Goal: Task Accomplishment & Management: Complete application form

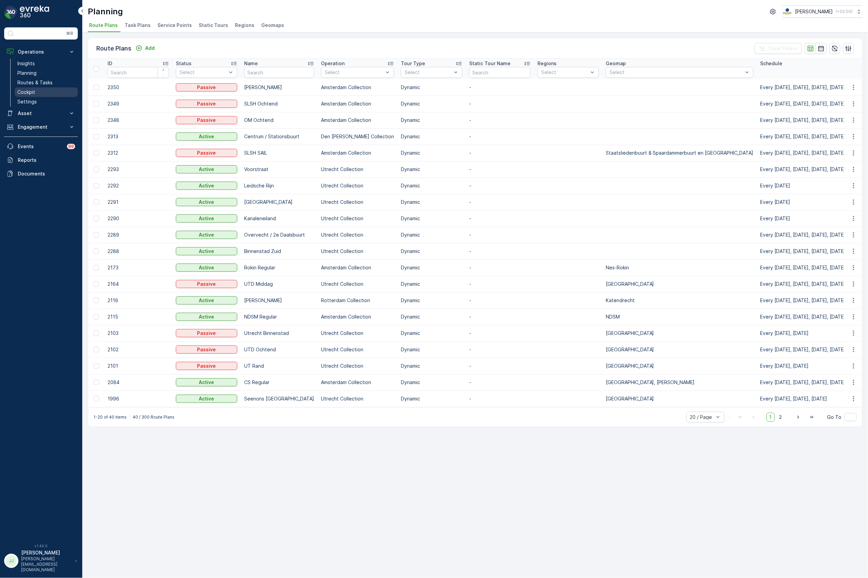
click at [29, 92] on p "Cockpit" at bounding box center [26, 92] width 18 height 7
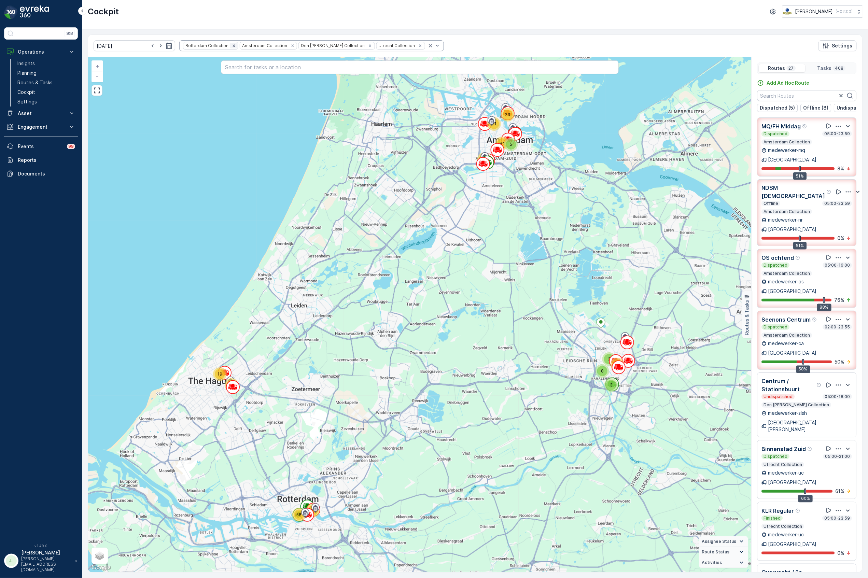
click at [232, 44] on icon "Remove Rotterdam Collection" at bounding box center [234, 45] width 5 height 5
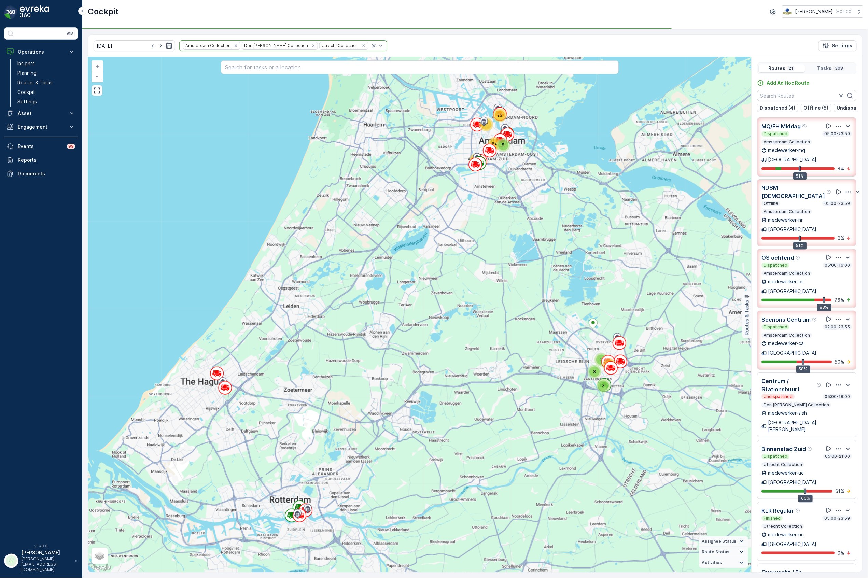
click at [311, 45] on icon "Remove Den Haag Collection" at bounding box center [313, 45] width 5 height 5
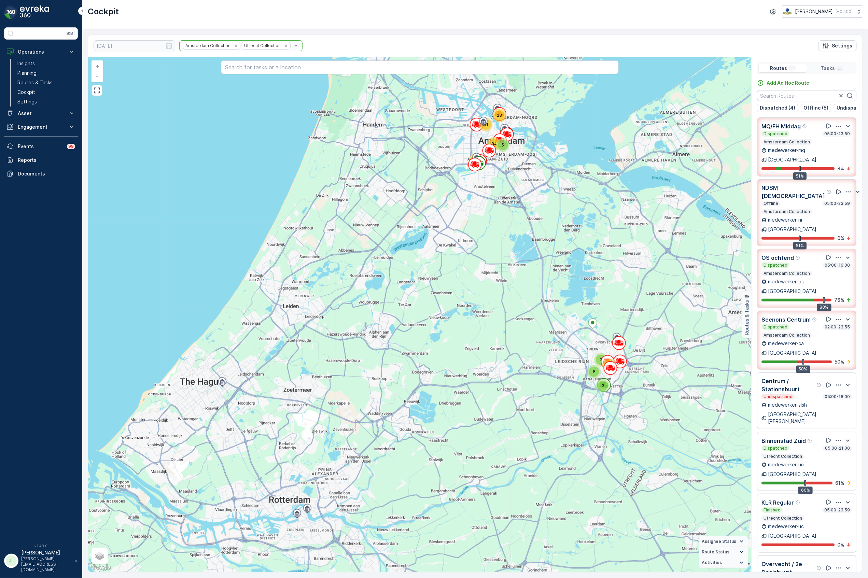
click at [275, 44] on div "Amsterdam Collection Utrecht Collection" at bounding box center [240, 45] width 123 height 11
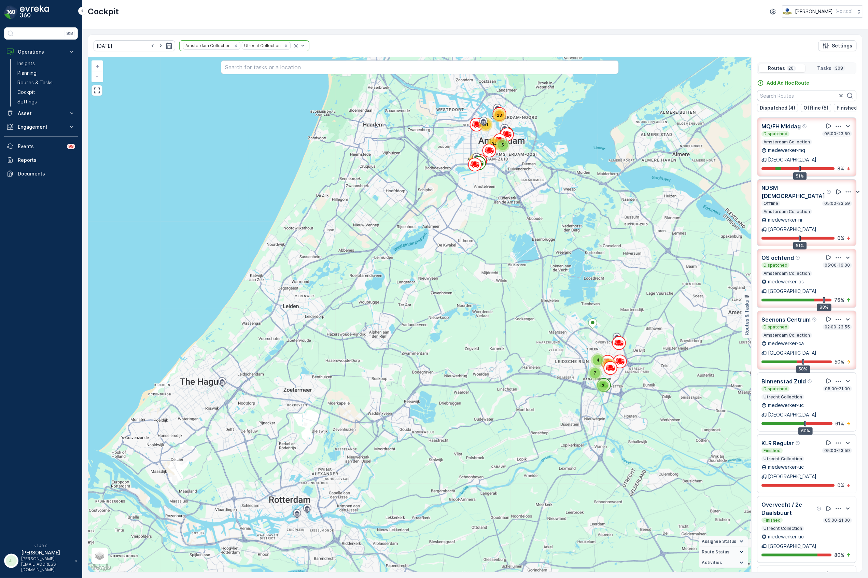
click at [284, 44] on icon "Remove Utrecht Collection" at bounding box center [286, 45] width 5 height 5
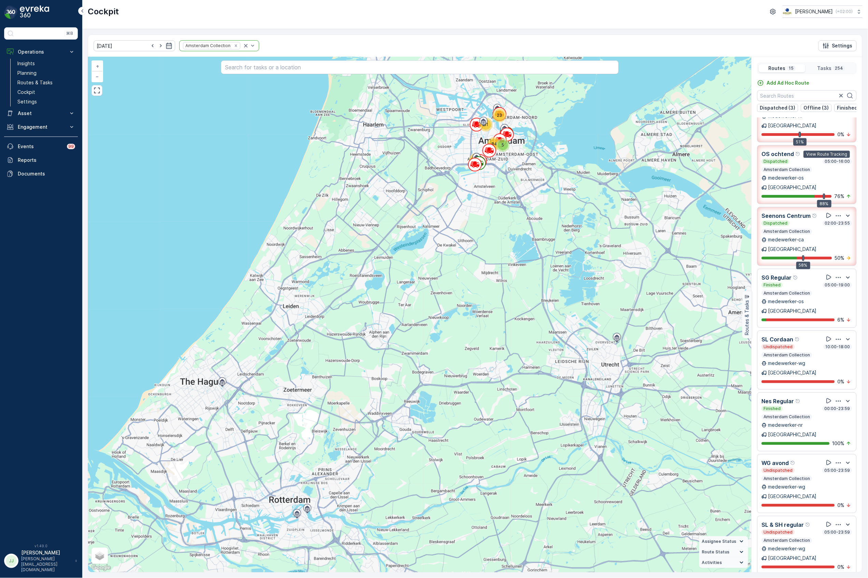
scroll to position [137, 0]
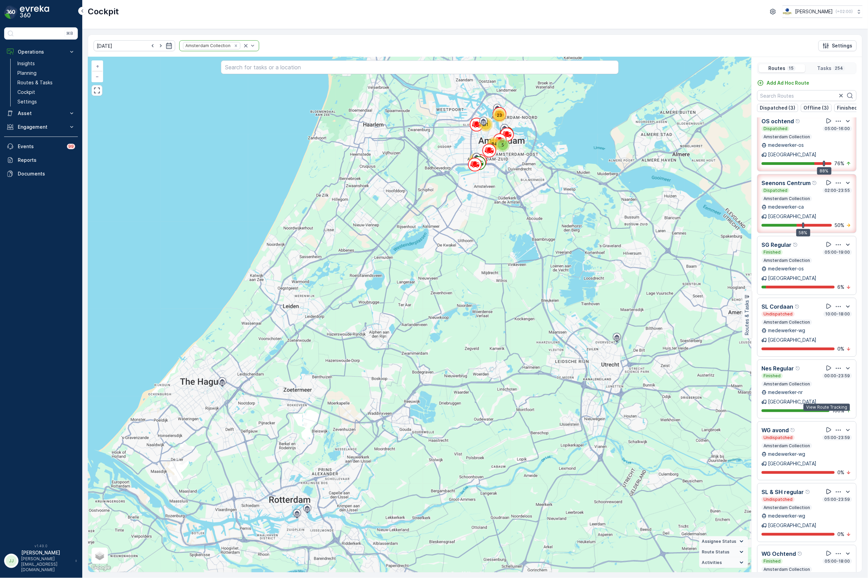
click at [826, 489] on icon at bounding box center [829, 492] width 7 height 7
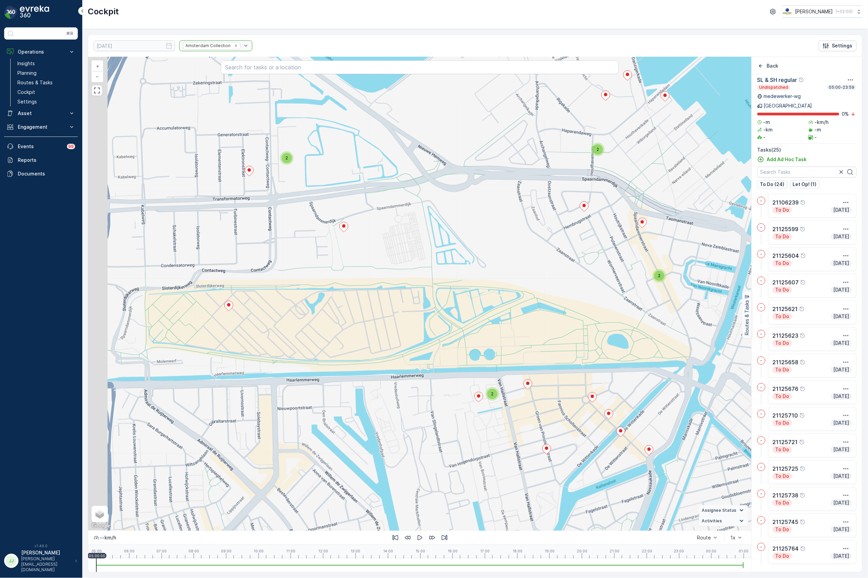
drag, startPoint x: 415, startPoint y: 361, endPoint x: 468, endPoint y: 287, distance: 91.3
click at [468, 287] on div "2 2 2 2 + − Satellite Roadmap Terrain Hybrid Leaflet Keyboard shortcuts Map Dat…" at bounding box center [420, 294] width 664 height 474
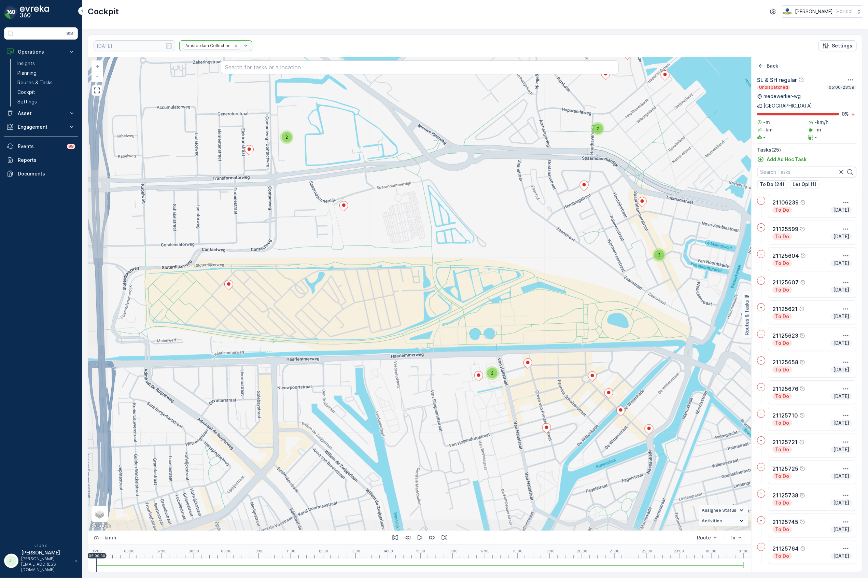
drag, startPoint x: 428, startPoint y: 297, endPoint x: 447, endPoint y: 306, distance: 21.2
click at [447, 306] on div "2 2 2 2 + − Satellite Roadmap Terrain Hybrid Leaflet Keyboard shortcuts Map Dat…" at bounding box center [420, 294] width 664 height 474
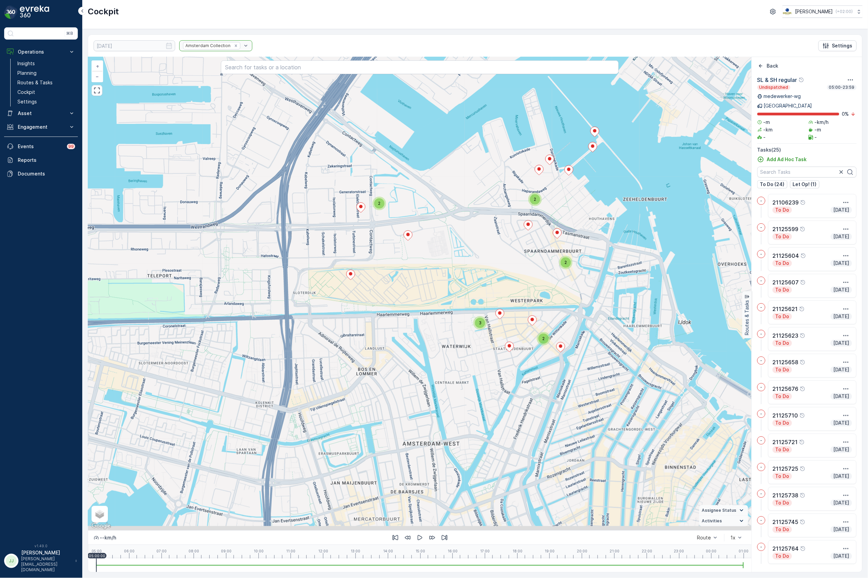
drag, startPoint x: 440, startPoint y: 320, endPoint x: 443, endPoint y: 297, distance: 23.4
click at [443, 297] on div "2 2 3 2 2 + − Satellite Roadmap Terrain Hybrid Leaflet Keyboard shortcuts Map D…" at bounding box center [420, 294] width 664 height 474
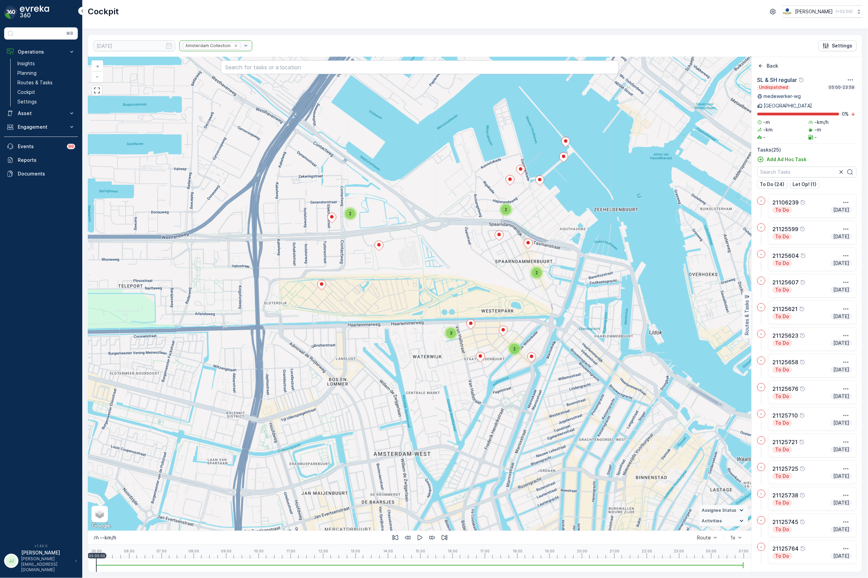
drag, startPoint x: 450, startPoint y: 282, endPoint x: 416, endPoint y: 299, distance: 37.6
click at [416, 299] on div "2 2 3 2 2 + − Satellite Roadmap Terrain Hybrid Leaflet Keyboard shortcuts Map D…" at bounding box center [420, 294] width 664 height 474
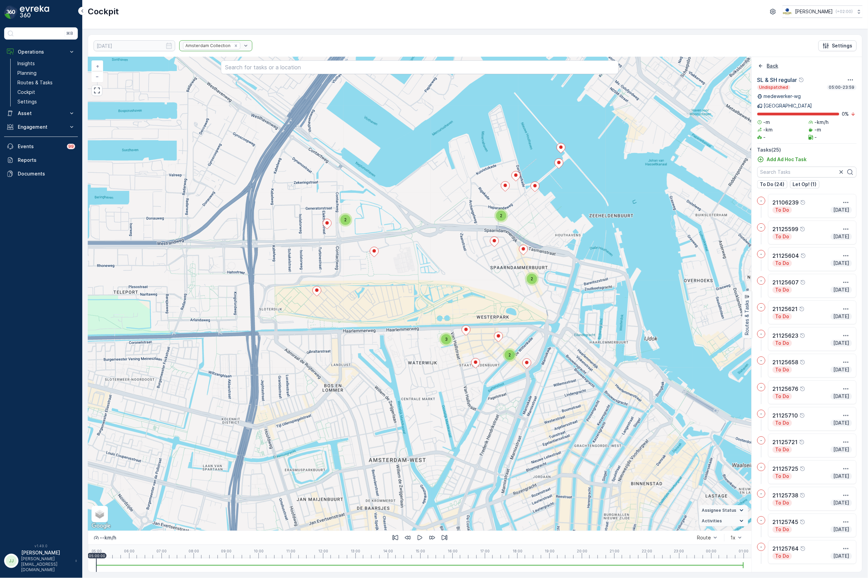
click at [760, 66] on icon "Back" at bounding box center [760, 65] width 3 height 3
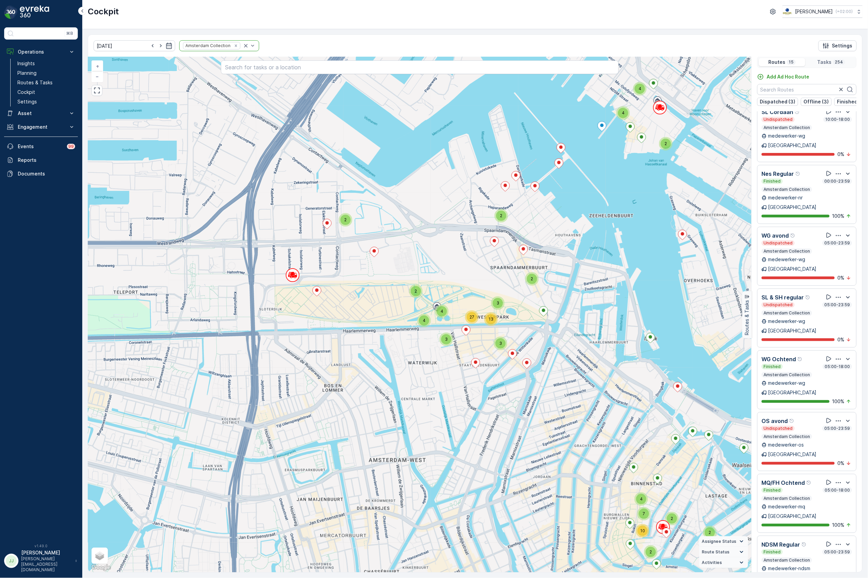
scroll to position [17, 0]
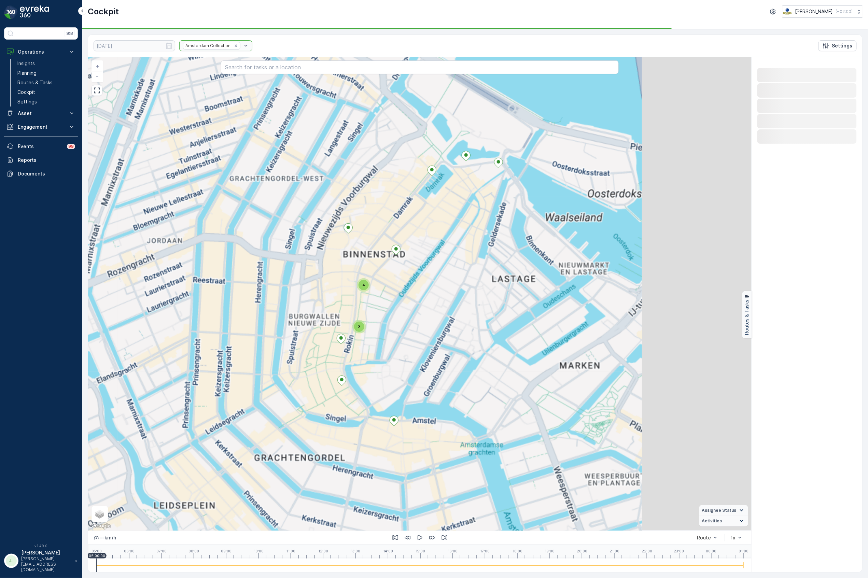
scroll to position [0, 0]
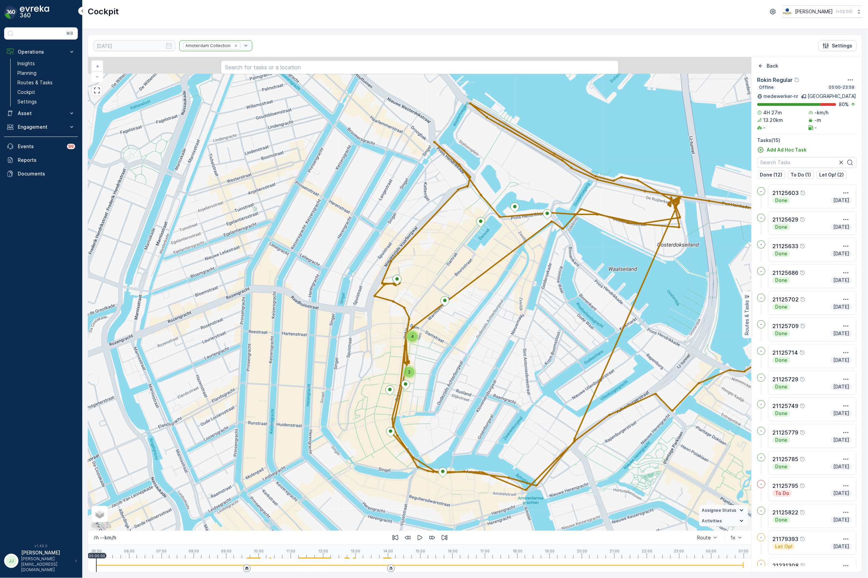
drag, startPoint x: 424, startPoint y: 298, endPoint x: 471, endPoint y: 351, distance: 70.2
click at [472, 351] on div "4 2 + − Satellite Roadmap Terrain Hybrid Leaflet Keyboard shortcuts Map Data Ma…" at bounding box center [420, 294] width 664 height 474
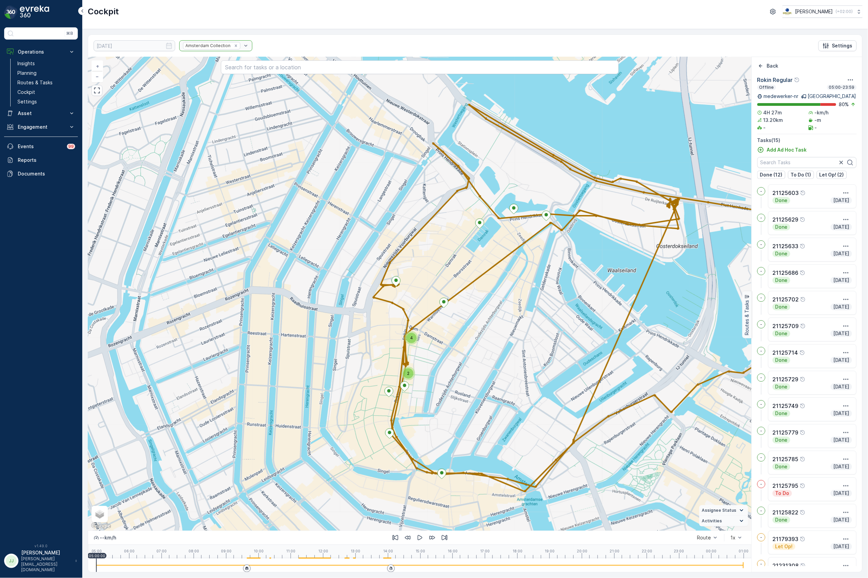
click at [409, 376] on span "2" at bounding box center [409, 373] width 2 height 5
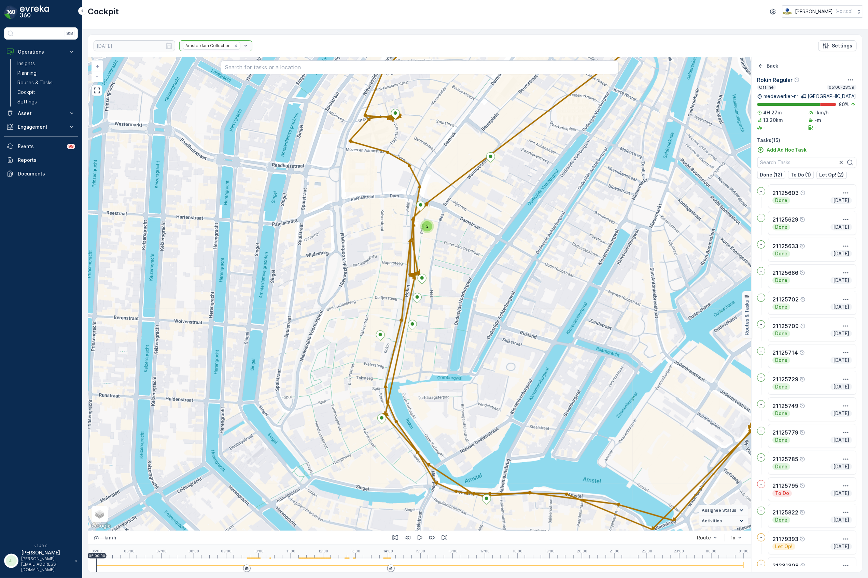
click at [428, 230] on div "3" at bounding box center [427, 226] width 10 height 10
click at [424, 215] on icon at bounding box center [421, 215] width 9 height 10
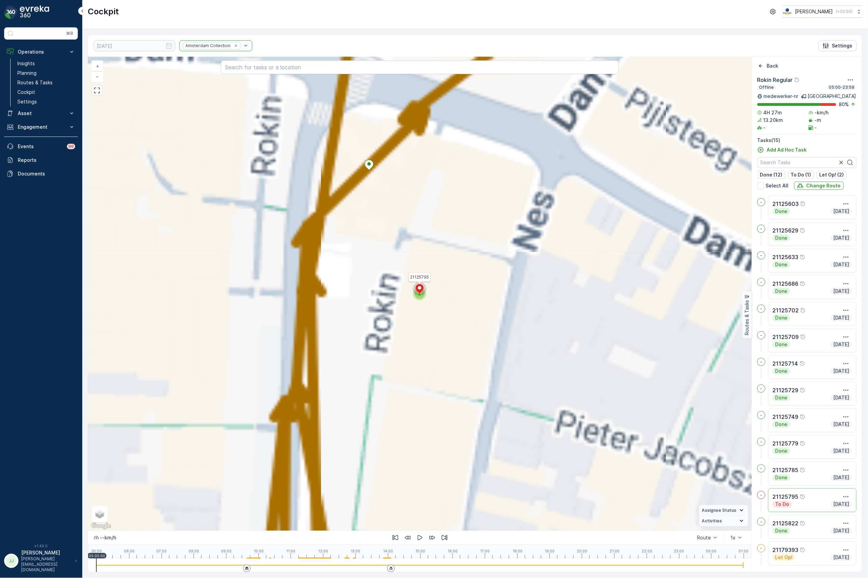
scroll to position [18, 0]
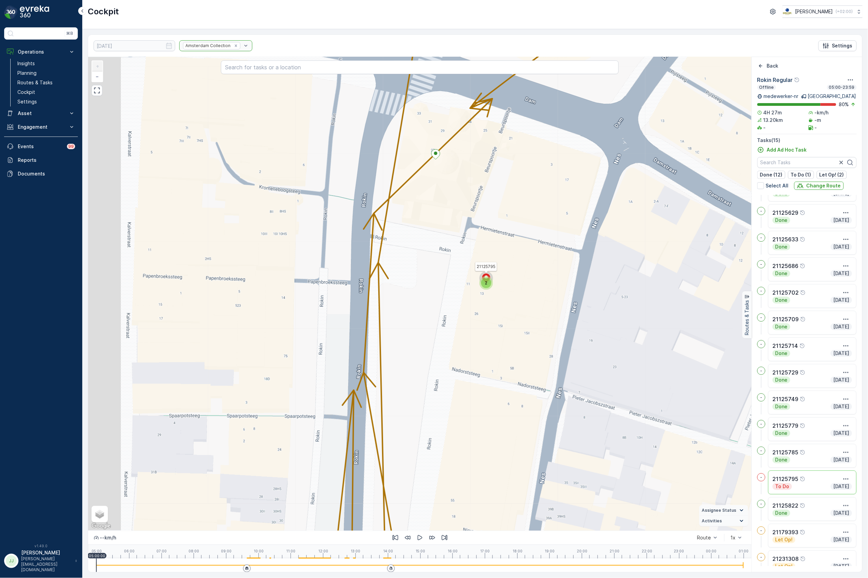
drag, startPoint x: 452, startPoint y: 320, endPoint x: 504, endPoint y: 314, distance: 52.3
click at [504, 314] on div "2 21125795 + − Satellite Roadmap Terrain Hybrid Leaflet Keyboard shortcuts Map …" at bounding box center [420, 294] width 664 height 474
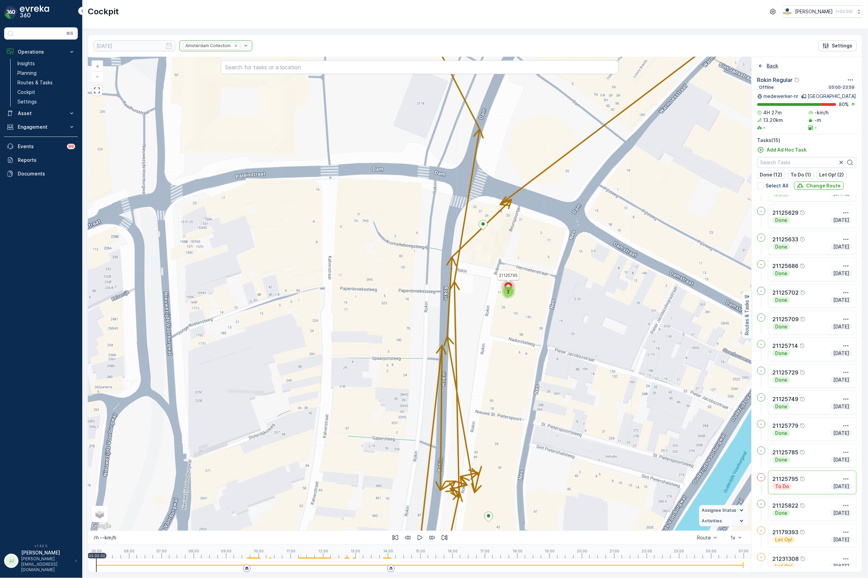
click at [769, 64] on p "Back" at bounding box center [773, 66] width 12 height 7
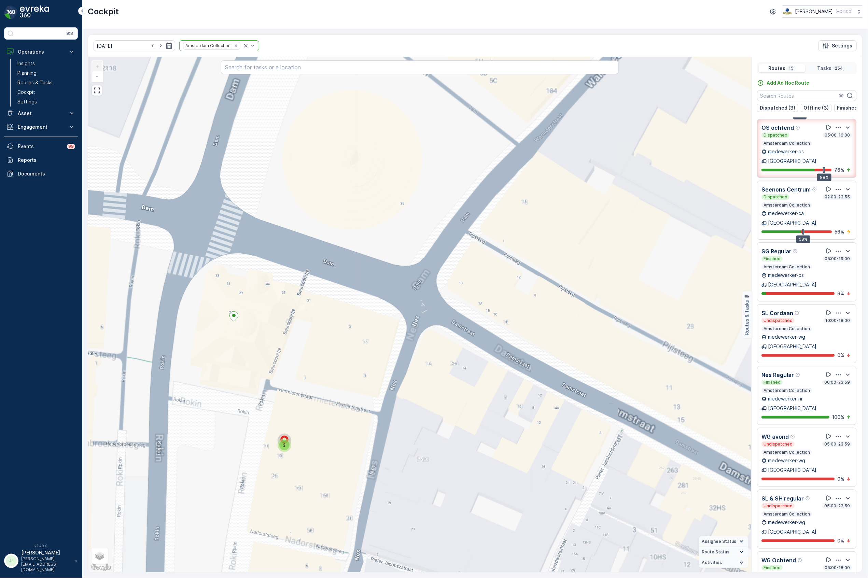
scroll to position [228, 0]
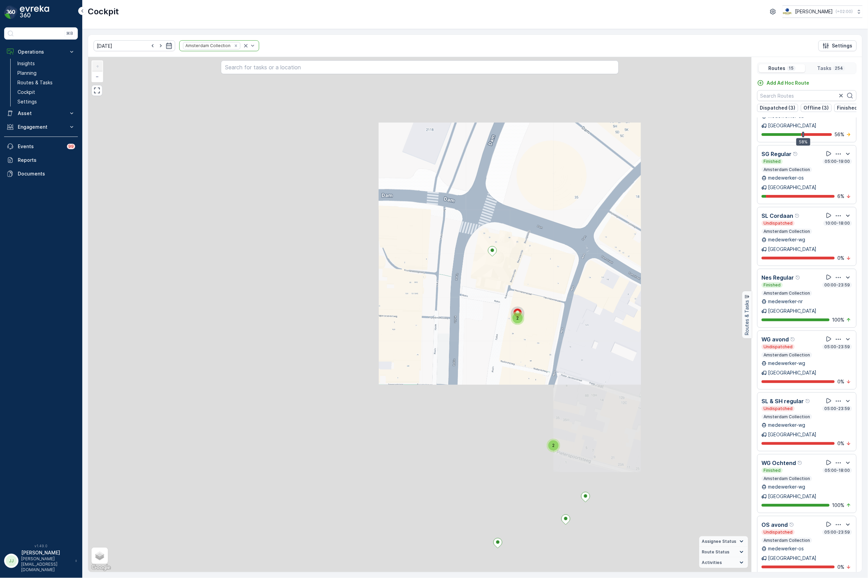
click at [531, 207] on div "2 2 2 2 2 2 2 2 2 2 2 2 3 2 2 2 2 2 2 2 2 6 2 2 2 2 2 2 2 2 2 2 2 2 2 2 2 2 2 2…" at bounding box center [420, 315] width 664 height 516
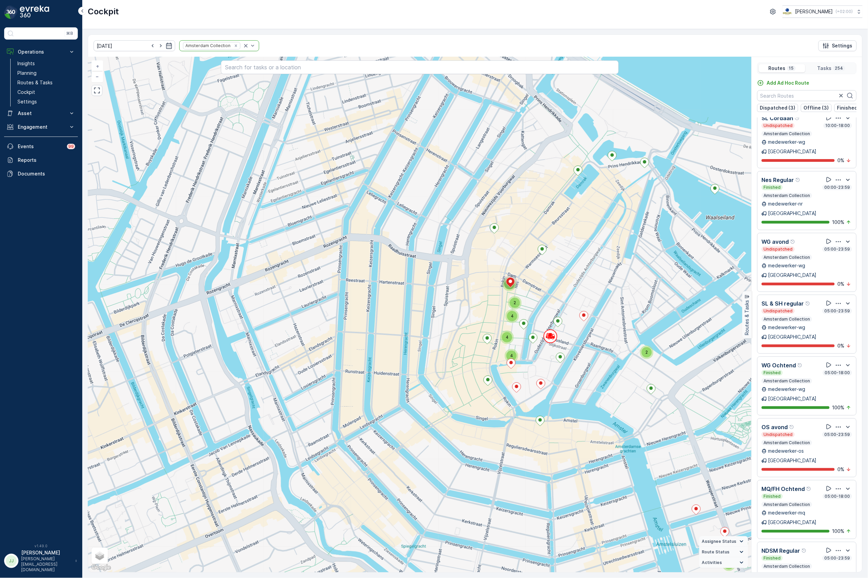
scroll to position [17, 0]
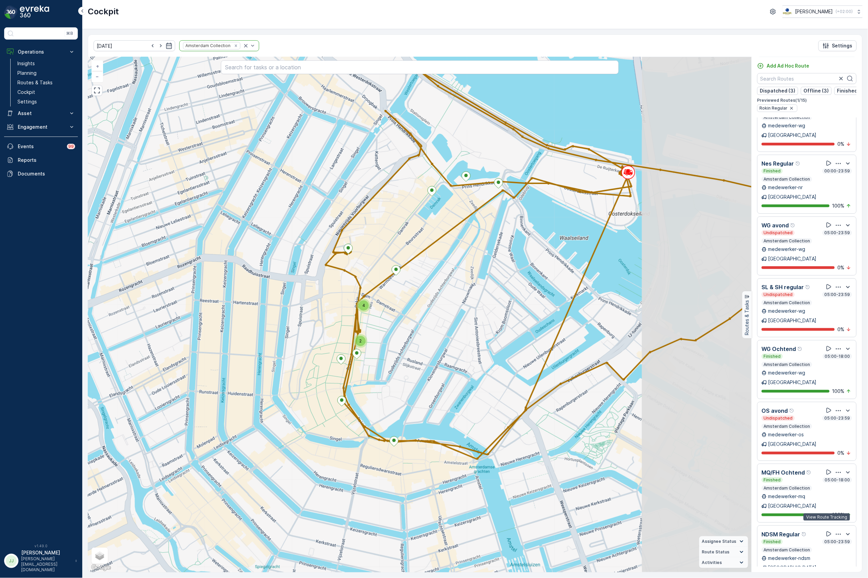
scroll to position [342, 0]
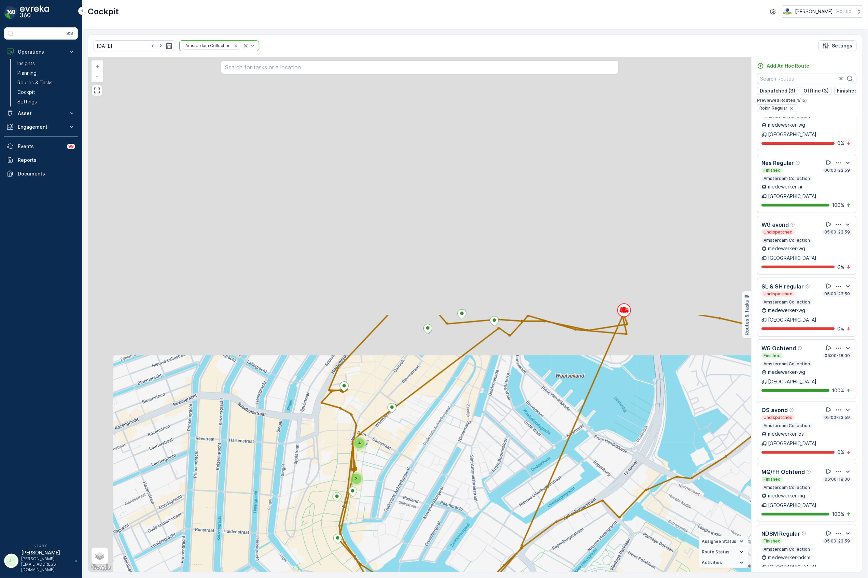
drag, startPoint x: 417, startPoint y: 234, endPoint x: 480, endPoint y: 476, distance: 250.0
click at [471, 578] on html "⌘B Operations Insights Planning Routes & Tasks Cockpit Settings Asset Assets En…" at bounding box center [434, 289] width 868 height 578
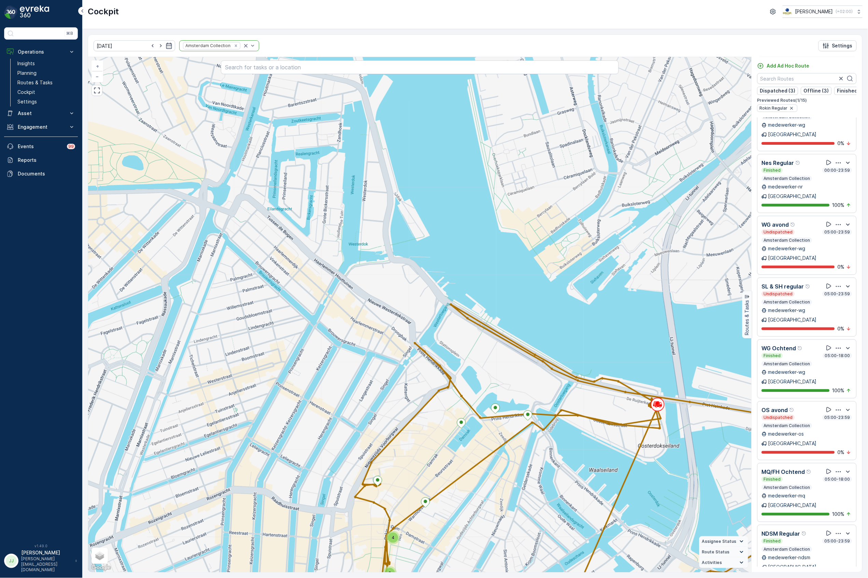
drag, startPoint x: 492, startPoint y: 474, endPoint x: 507, endPoint y: 488, distance: 20.8
click at [507, 489] on div "4 2 + − Satellite Roadmap Terrain Hybrid Leaflet Keyboard shortcuts Map Data Ma…" at bounding box center [420, 315] width 664 height 516
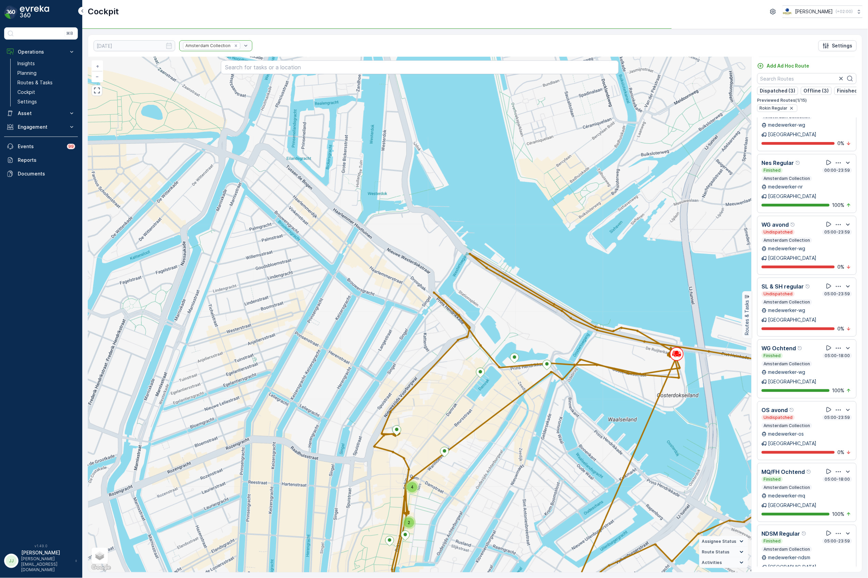
drag, startPoint x: 492, startPoint y: 425, endPoint x: 495, endPoint y: 420, distance: 6.0
click at [495, 420] on div "4 2 + − Satellite Roadmap Terrain Hybrid Leaflet Keyboard shortcuts Map Data Ma…" at bounding box center [420, 315] width 664 height 516
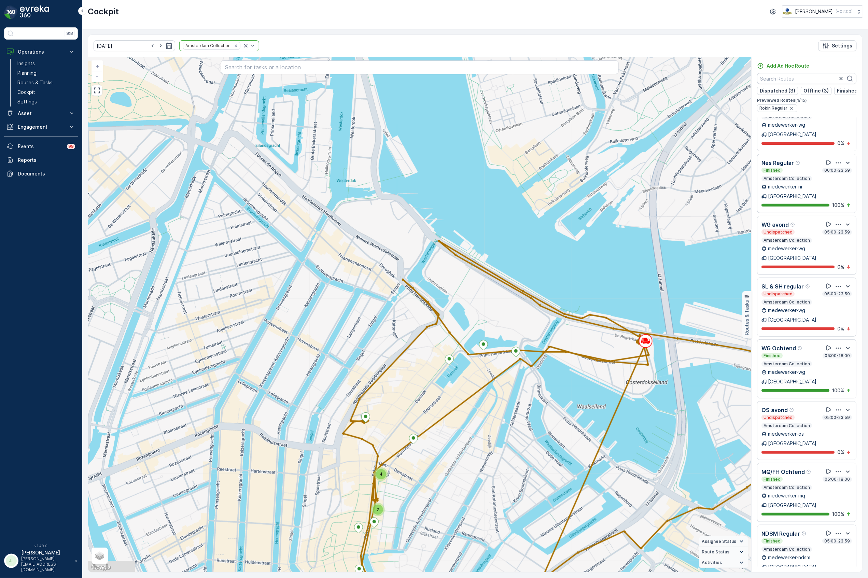
drag, startPoint x: 618, startPoint y: 350, endPoint x: 608, endPoint y: 351, distance: 10.0
click at [609, 348] on div "4 2 + − Satellite Roadmap Terrain Hybrid Leaflet Keyboard shortcuts Map Data Ma…" at bounding box center [420, 315] width 664 height 516
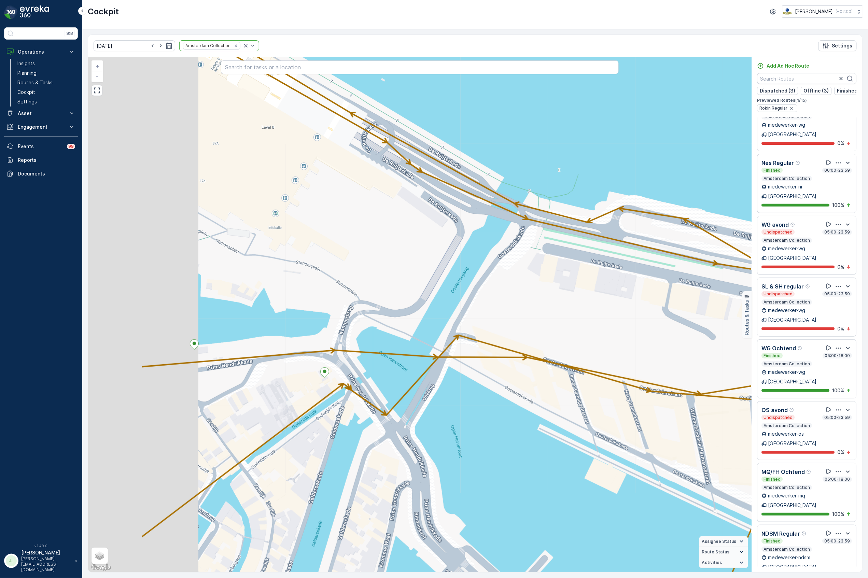
drag, startPoint x: 469, startPoint y: 313, endPoint x: 578, endPoint y: 326, distance: 109.7
click at [578, 326] on div "3 + − Satellite Roadmap Terrain Hybrid Leaflet Keyboard shortcuts Map Data Map …" at bounding box center [420, 315] width 664 height 516
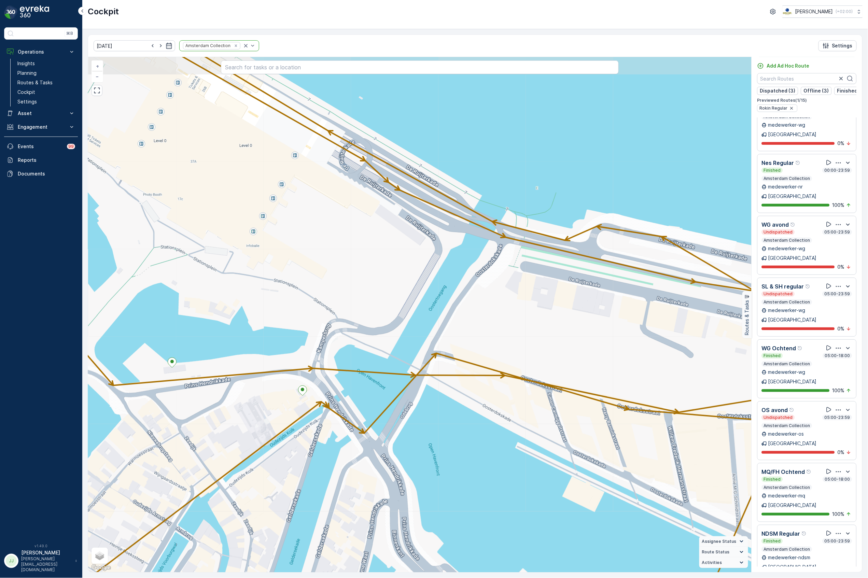
drag, startPoint x: 569, startPoint y: 317, endPoint x: 544, endPoint y: 334, distance: 29.8
click at [545, 335] on div "3 + − Satellite Roadmap Terrain Hybrid Leaflet Keyboard shortcuts Map Data Map …" at bounding box center [420, 315] width 664 height 516
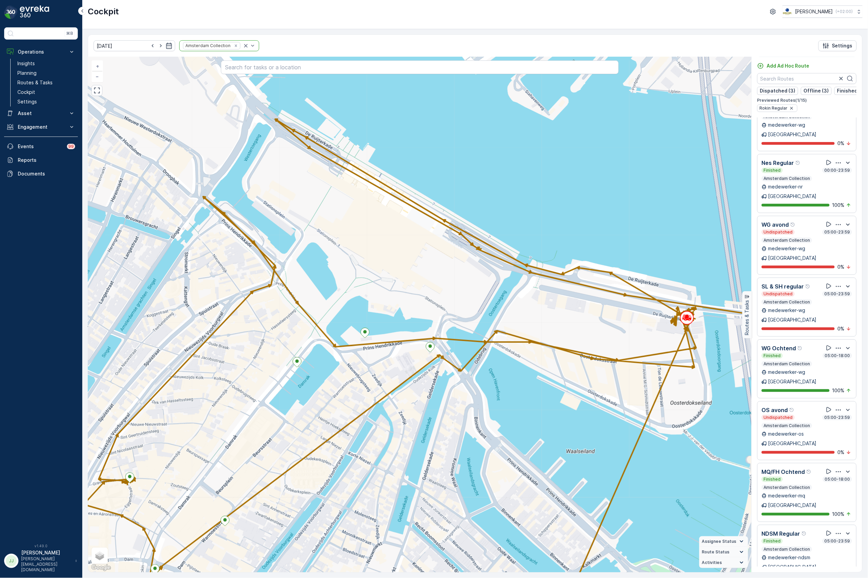
drag, startPoint x: 582, startPoint y: 331, endPoint x: 530, endPoint y: 316, distance: 54.7
click at [530, 316] on div "3 + − Satellite Roadmap Terrain Hybrid Leaflet Keyboard shortcuts Map Data Map …" at bounding box center [420, 315] width 664 height 516
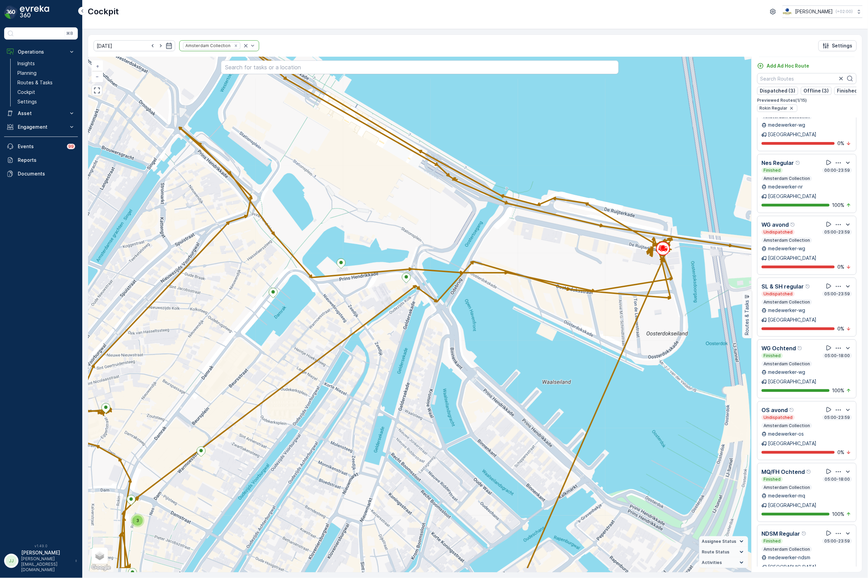
drag, startPoint x: 479, startPoint y: 441, endPoint x: 499, endPoint y: 402, distance: 43.4
click at [499, 402] on div "3 + − Satellite Roadmap Terrain Hybrid Leaflet Keyboard shortcuts Map Data Map …" at bounding box center [420, 315] width 664 height 516
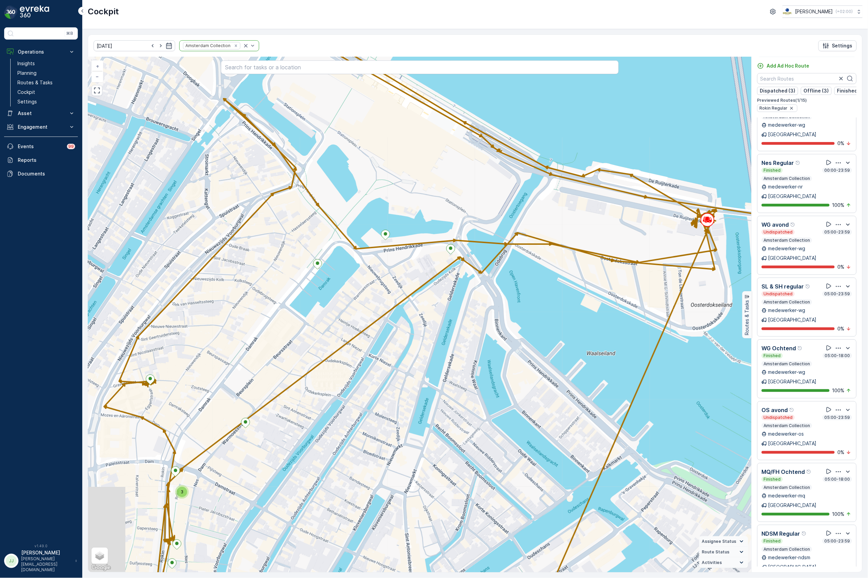
drag, startPoint x: 455, startPoint y: 413, endPoint x: 499, endPoint y: 384, distance: 52.9
click at [499, 384] on div "3 + − Satellite Roadmap Terrain Hybrid Leaflet Keyboard shortcuts Map Data Map …" at bounding box center [420, 315] width 664 height 516
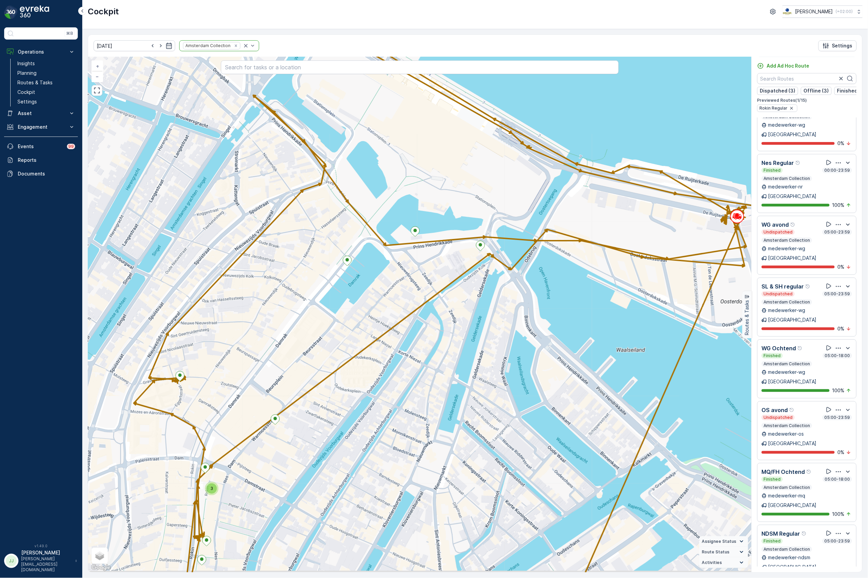
drag, startPoint x: 495, startPoint y: 385, endPoint x: 520, endPoint y: 384, distance: 24.6
click at [520, 384] on div "3 + − Satellite Roadmap Terrain Hybrid Leaflet Keyboard shortcuts Map Data Map …" at bounding box center [420, 315] width 664 height 516
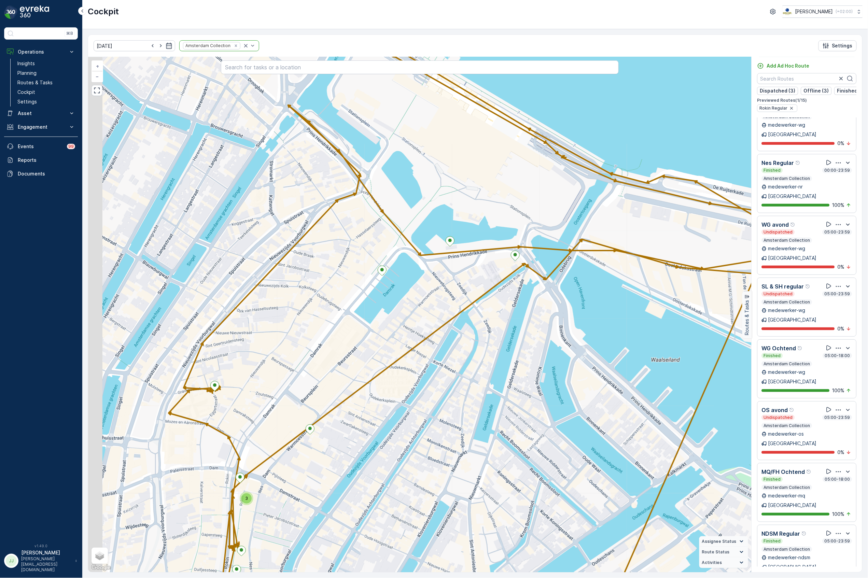
drag, startPoint x: 474, startPoint y: 399, endPoint x: 508, endPoint y: 413, distance: 36.7
click at [508, 413] on div "3 + − Satellite Roadmap Terrain Hybrid Leaflet Keyboard shortcuts Map Data Map …" at bounding box center [420, 315] width 664 height 516
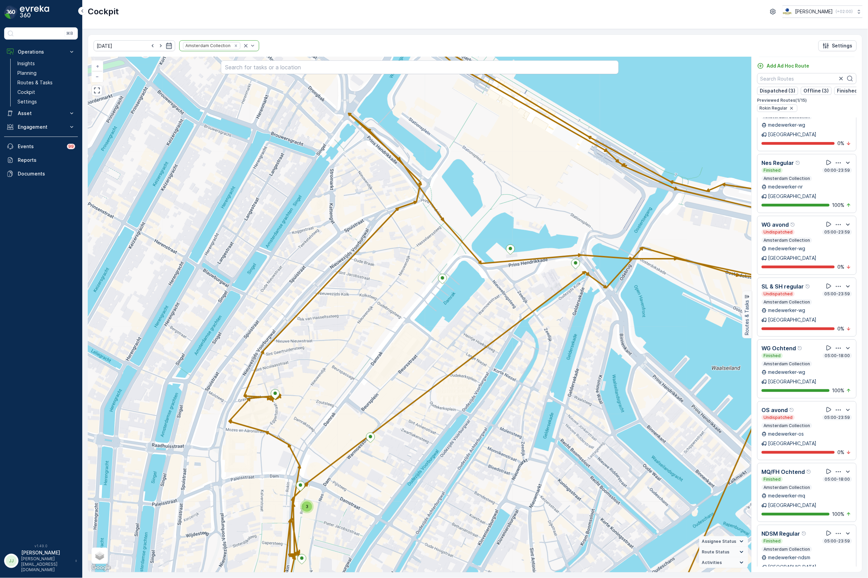
drag, startPoint x: 499, startPoint y: 409, endPoint x: 522, endPoint y: 406, distance: 23.1
click at [522, 406] on div "3 + − Satellite Roadmap Terrain Hybrid Leaflet Keyboard shortcuts Map Data Map …" at bounding box center [420, 315] width 664 height 516
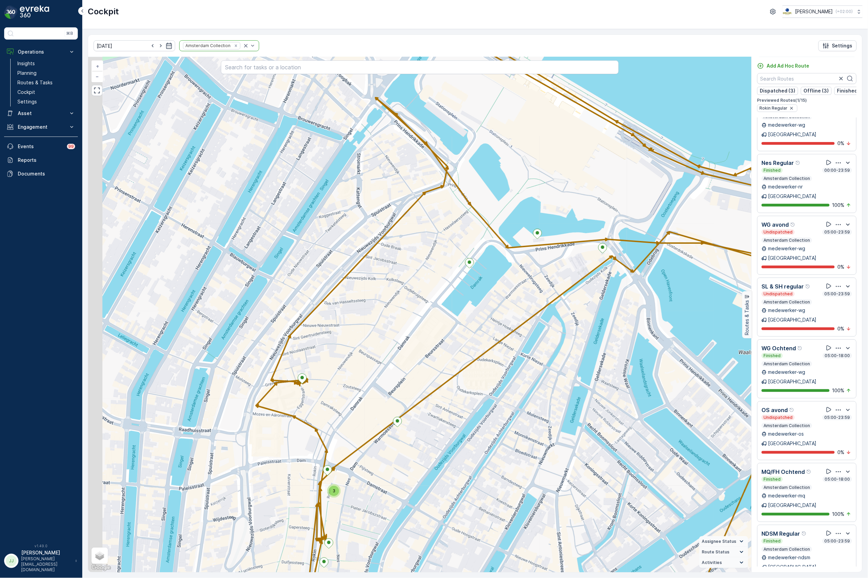
drag, startPoint x: 475, startPoint y: 415, endPoint x: 495, endPoint y: 405, distance: 22.9
click at [495, 405] on div "3 + − Satellite Roadmap Terrain Hybrid Leaflet Keyboard shortcuts Map Data Map …" at bounding box center [420, 315] width 664 height 516
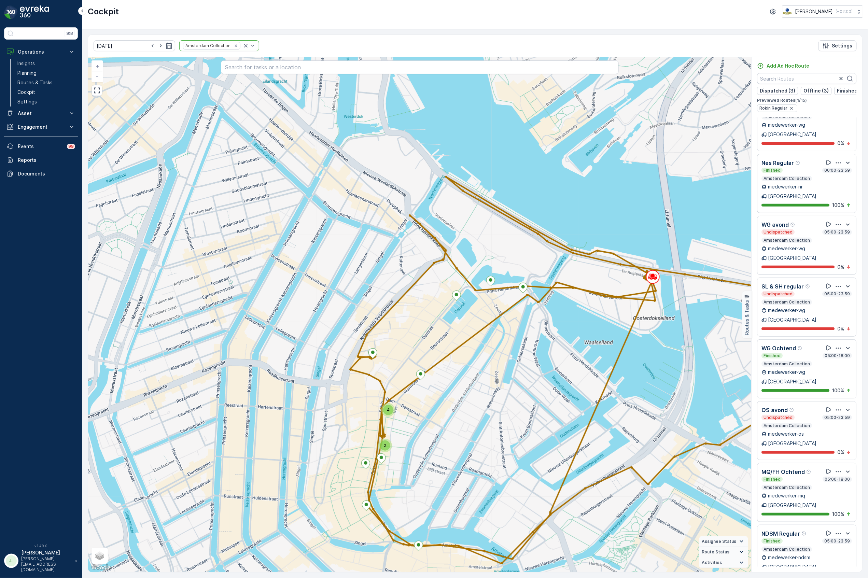
click at [387, 416] on div "4" at bounding box center [389, 410] width 14 height 14
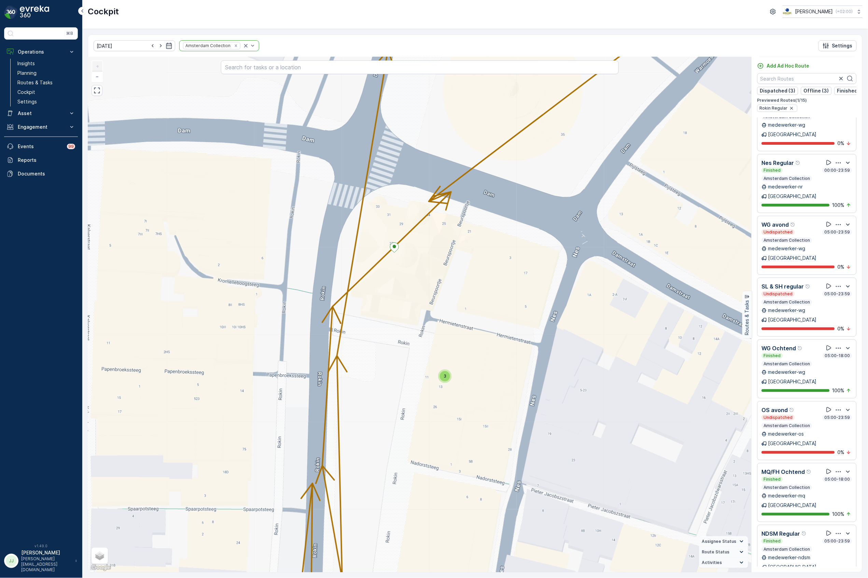
click at [447, 380] on div "3" at bounding box center [445, 376] width 10 height 10
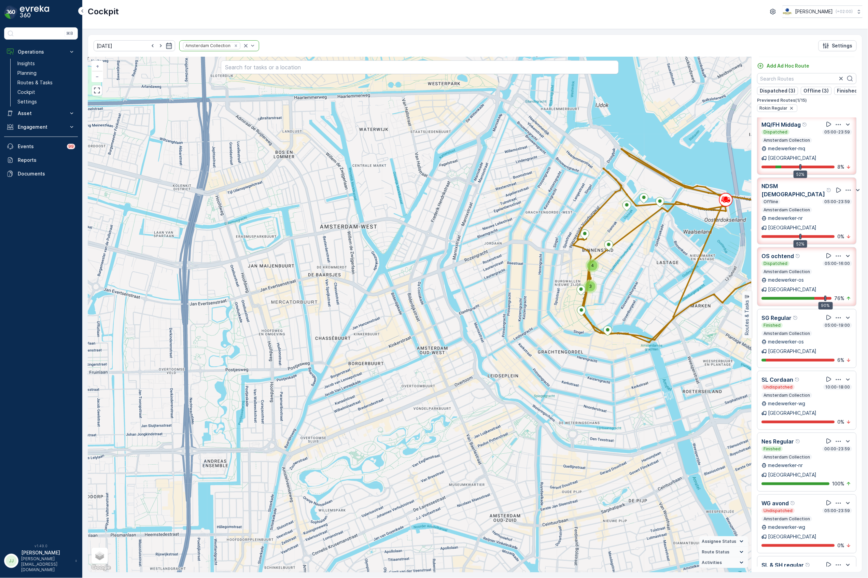
scroll to position [0, 0]
click at [827, 563] on icon at bounding box center [829, 566] width 7 height 7
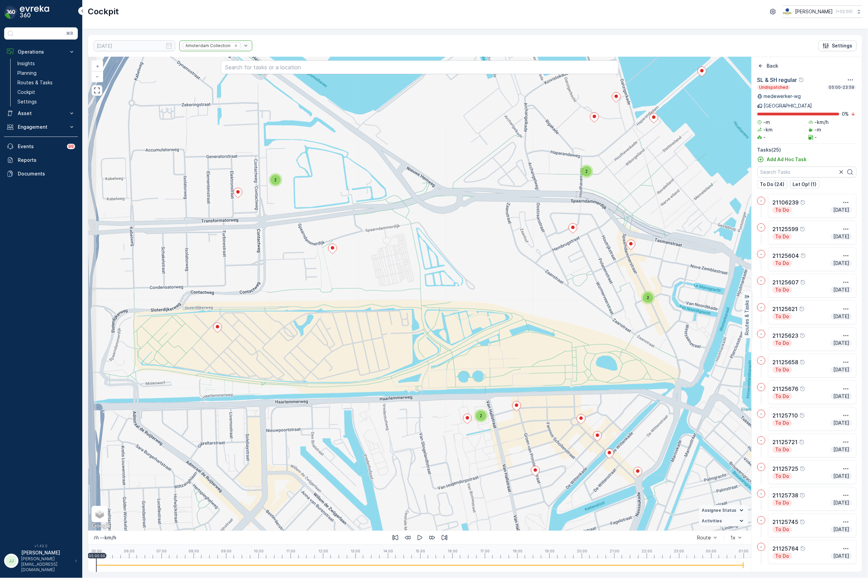
click at [505, 291] on div "2 2 2 2 + − Satellite Roadmap Terrain Hybrid Leaflet Keyboard shortcuts Map Dat…" at bounding box center [420, 294] width 664 height 474
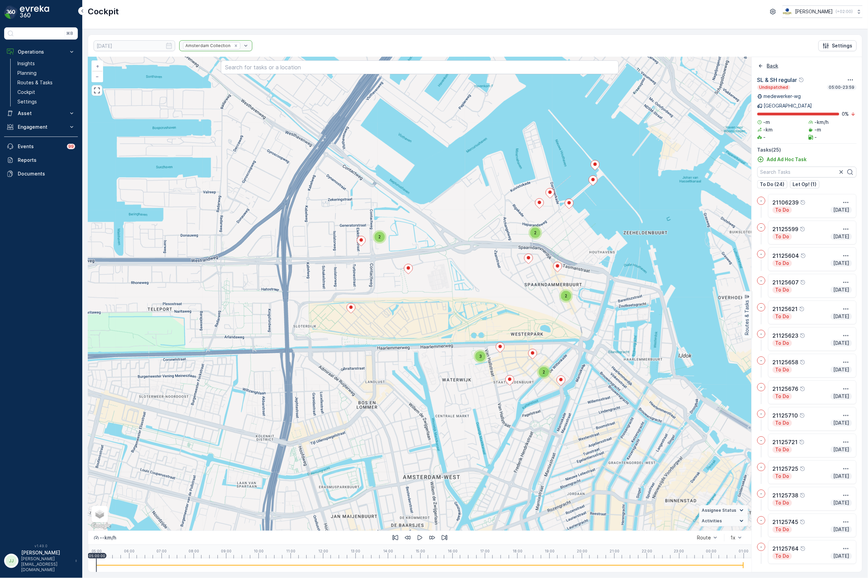
click at [761, 69] on icon "Back" at bounding box center [761, 66] width 7 height 7
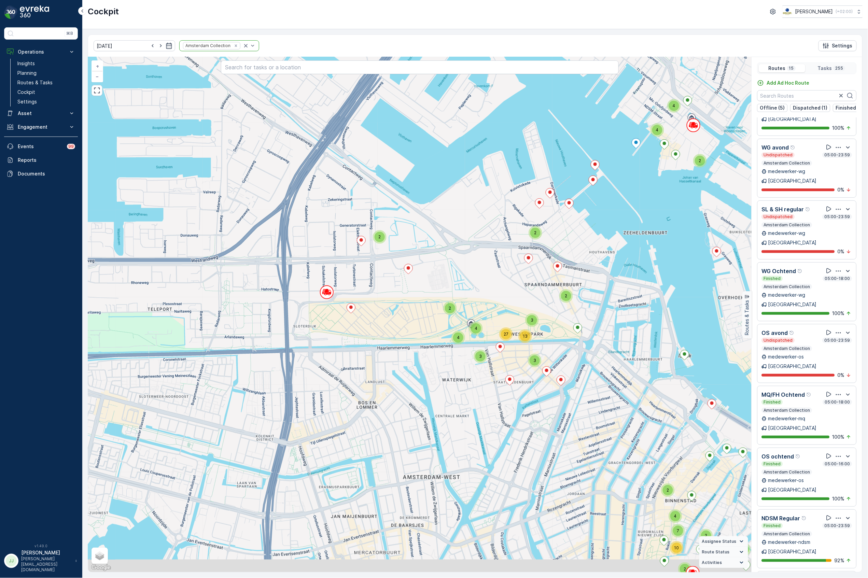
scroll to position [279, 0]
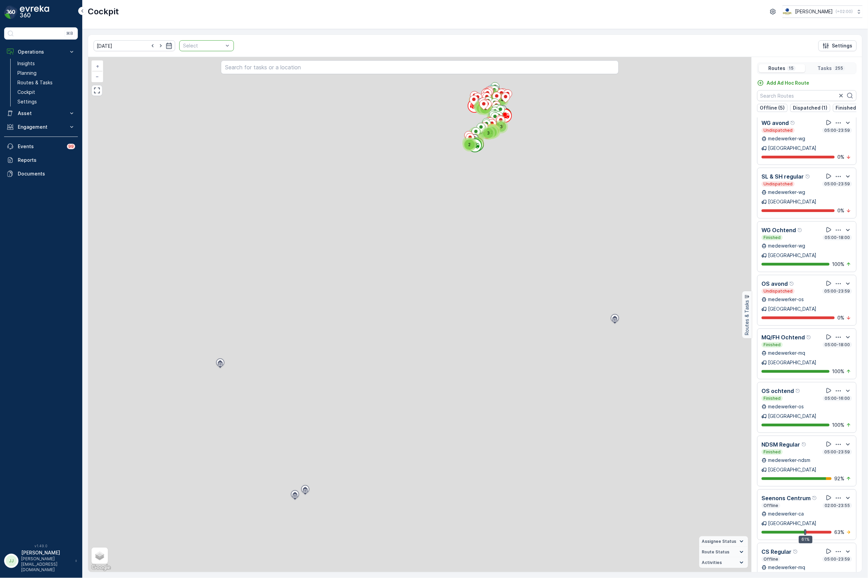
scroll to position [202, 0]
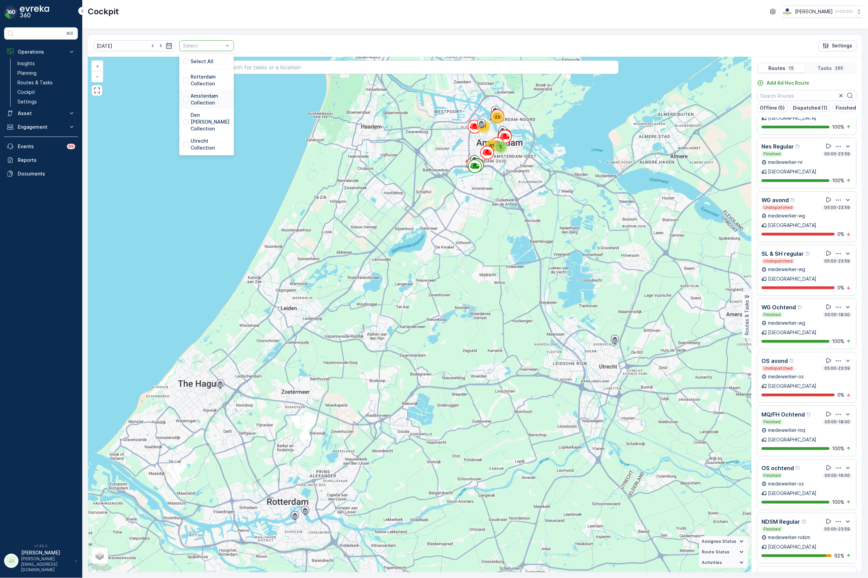
click at [194, 100] on p "Amsterdam Collection" at bounding box center [210, 100] width 39 height 14
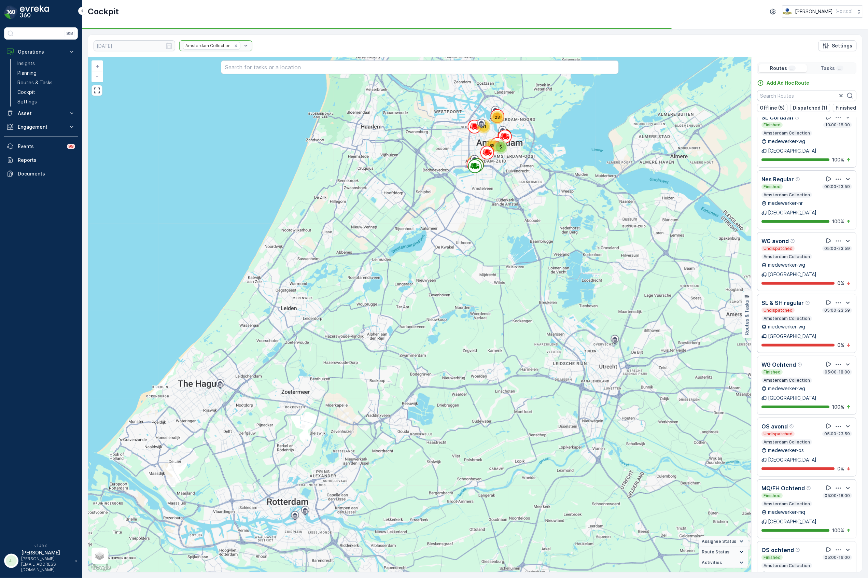
scroll to position [279, 0]
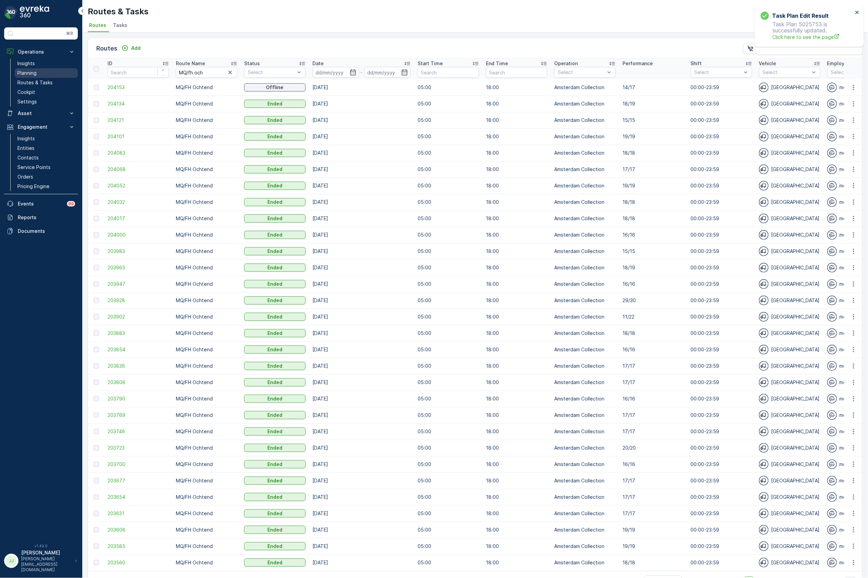
click at [43, 74] on link "Planning" at bounding box center [46, 73] width 63 height 10
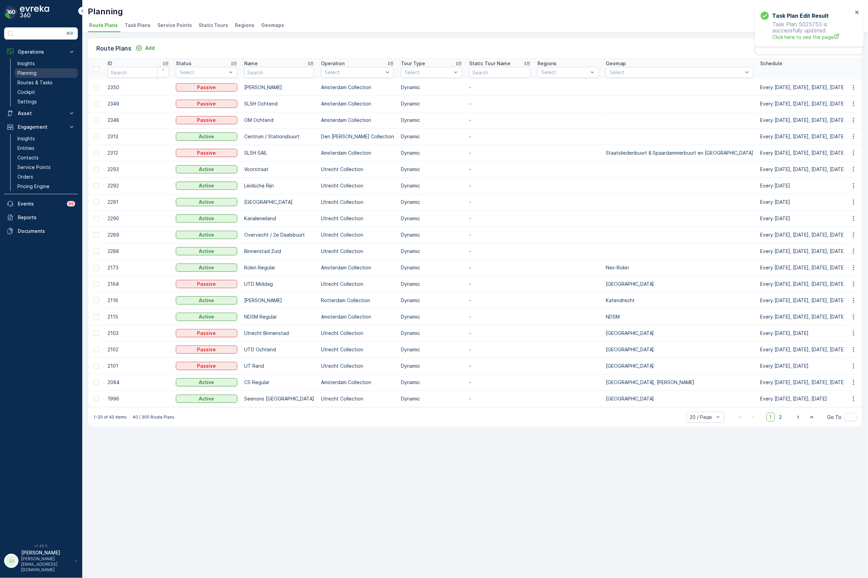
click at [52, 75] on link "Planning" at bounding box center [46, 73] width 63 height 10
click at [179, 24] on span "Service Points" at bounding box center [174, 25] width 35 height 7
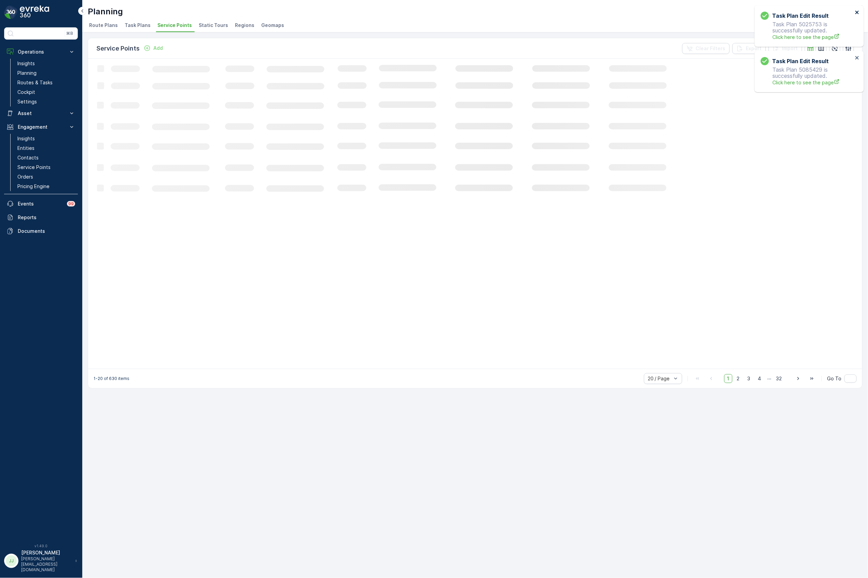
click at [859, 13] on icon "close" at bounding box center [857, 12] width 3 height 3
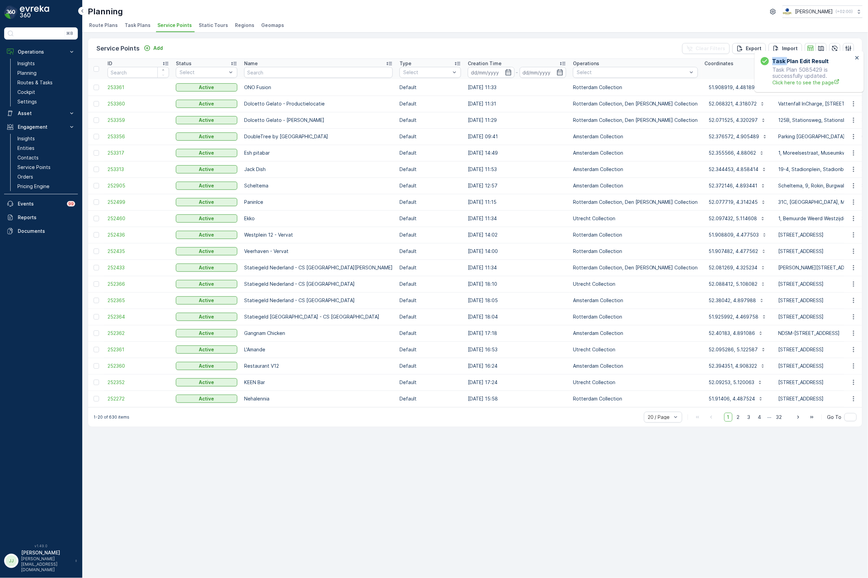
click at [859, 51] on div "Task Plan Edit Result Task Plan 5085429 is successfully updated. Click here to …" at bounding box center [809, 71] width 109 height 41
click at [824, 48] on icon "button" at bounding box center [822, 48] width 6 height 5
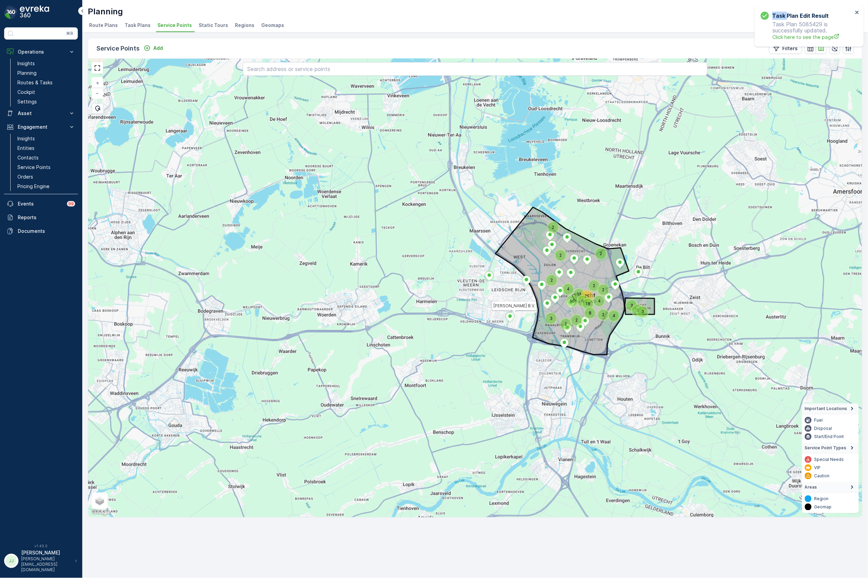
click at [510, 319] on icon at bounding box center [510, 318] width 9 height 10
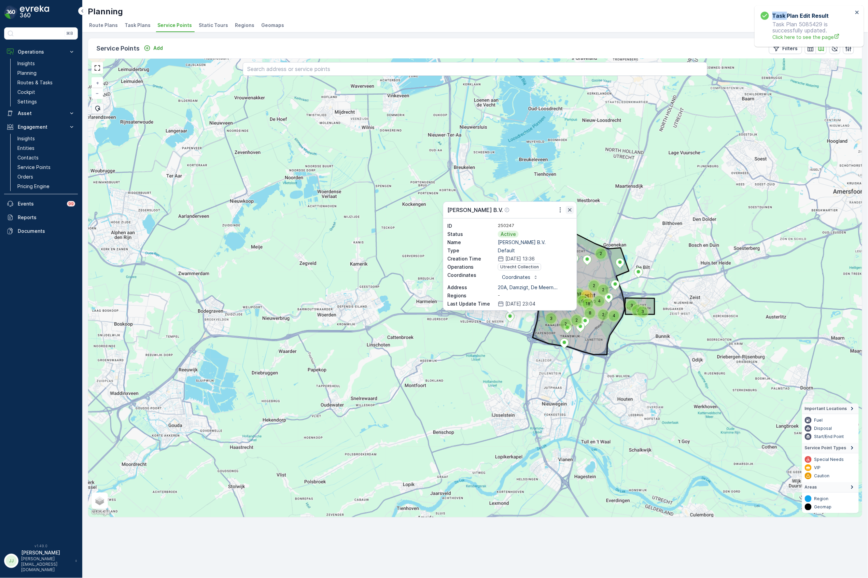
click at [570, 208] on icon "button" at bounding box center [570, 210] width 7 height 7
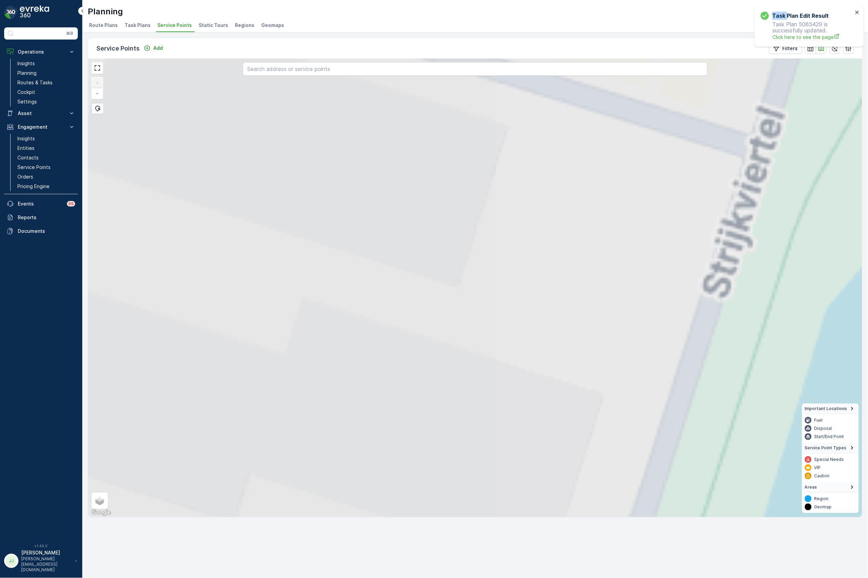
drag, startPoint x: 525, startPoint y: 271, endPoint x: 525, endPoint y: 265, distance: 5.1
click at [525, 265] on div "+ − Satellite Roadmap Terrain Hybrid Leaflet Keyboard shortcuts Map Data Map da…" at bounding box center [475, 288] width 775 height 459
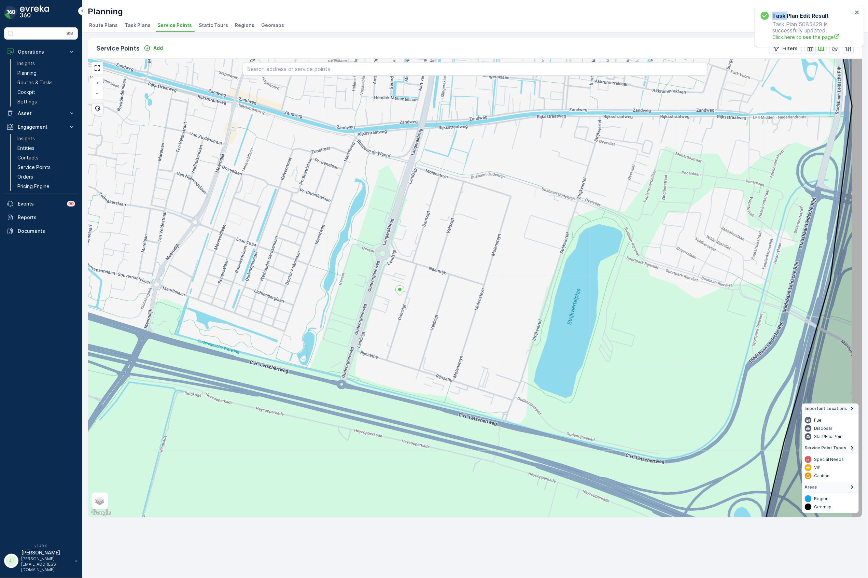
drag, startPoint x: 599, startPoint y: 247, endPoint x: 567, endPoint y: 251, distance: 31.6
click at [567, 251] on div "+ − Satellite Roadmap Terrain Hybrid Leaflet Keyboard shortcuts Map Data Map da…" at bounding box center [475, 288] width 775 height 459
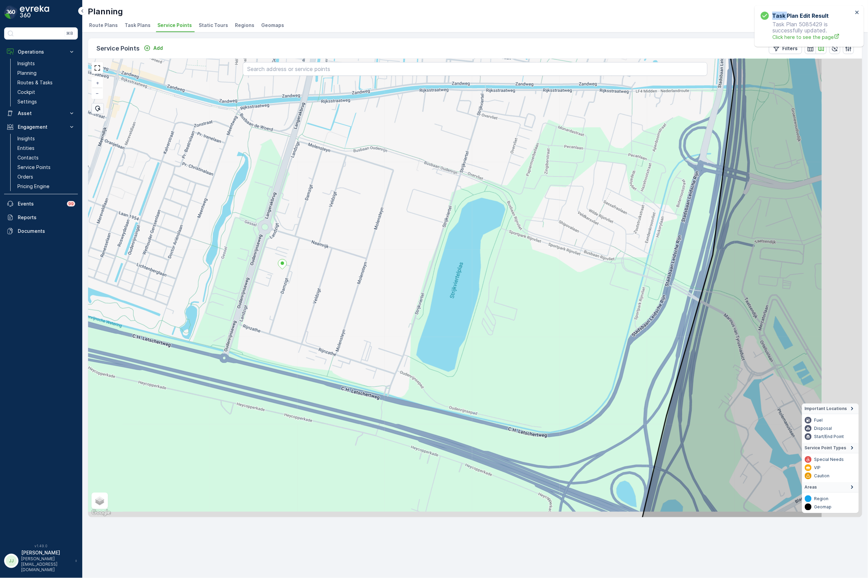
drag, startPoint x: 425, startPoint y: 241, endPoint x: 395, endPoint y: 238, distance: 30.1
click at [395, 239] on div "+ − Satellite Roadmap Terrain Hybrid Leaflet Keyboard shortcuts Map Data Map da…" at bounding box center [475, 288] width 775 height 459
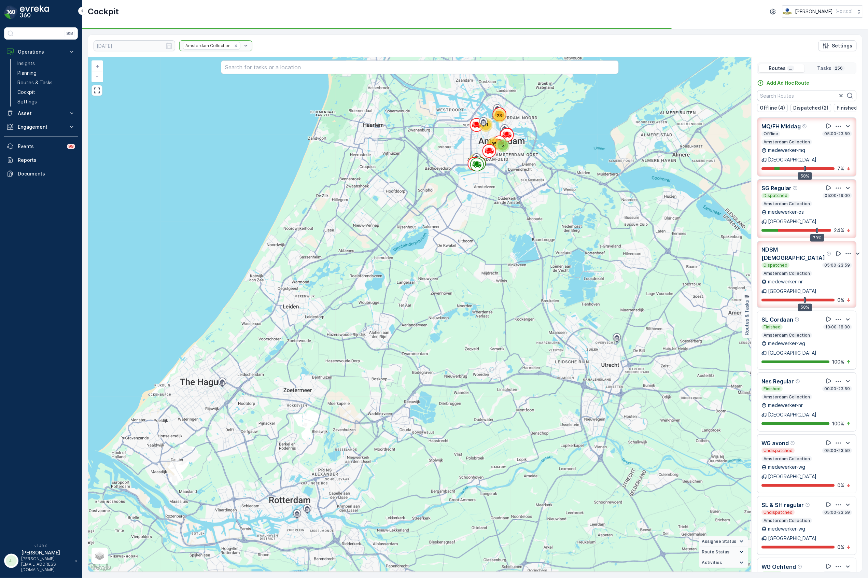
scroll to position [279, 0]
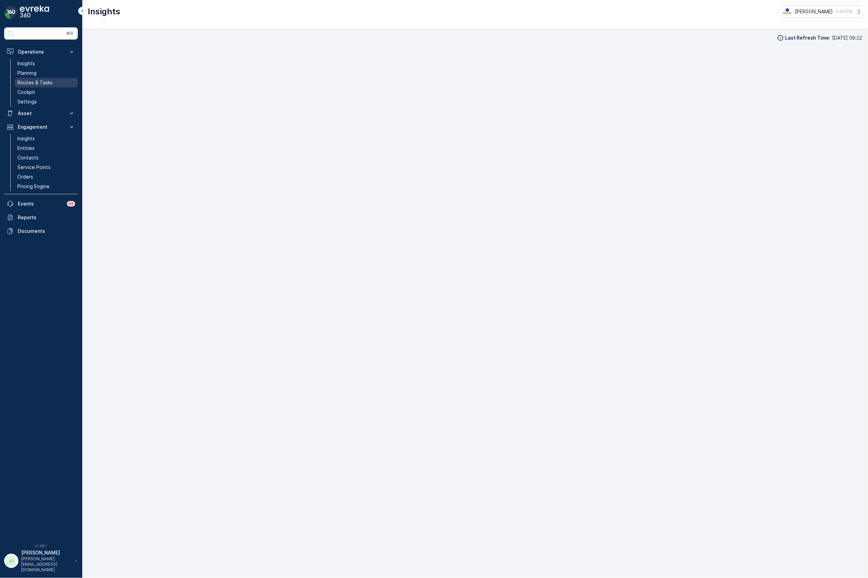
click at [59, 80] on link "Routes & Tasks" at bounding box center [46, 83] width 63 height 10
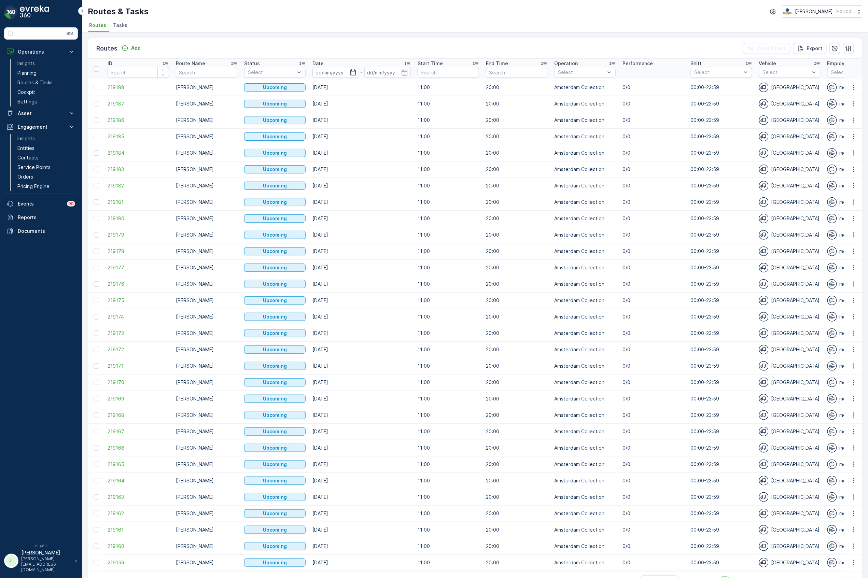
click at [126, 26] on li "Tasks" at bounding box center [121, 26] width 18 height 12
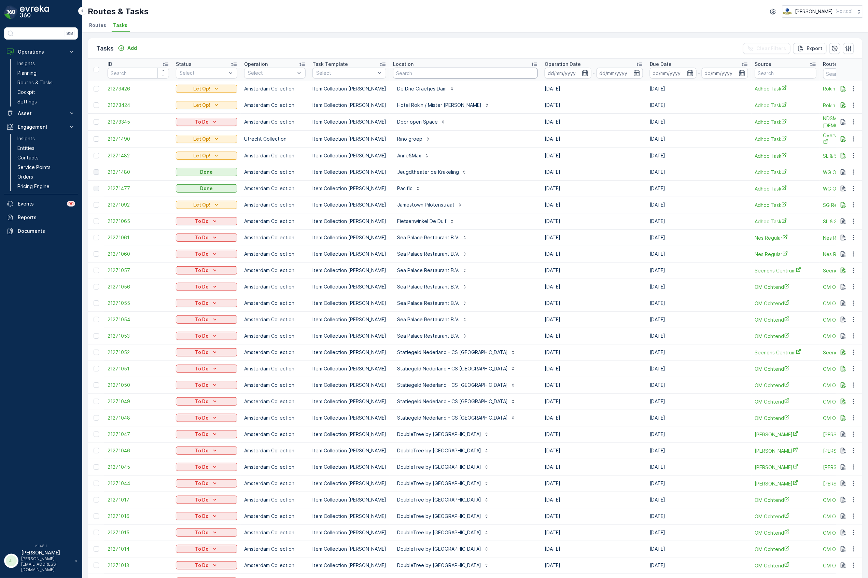
click at [416, 74] on input "text" at bounding box center [465, 73] width 145 height 11
type input "cs Utr"
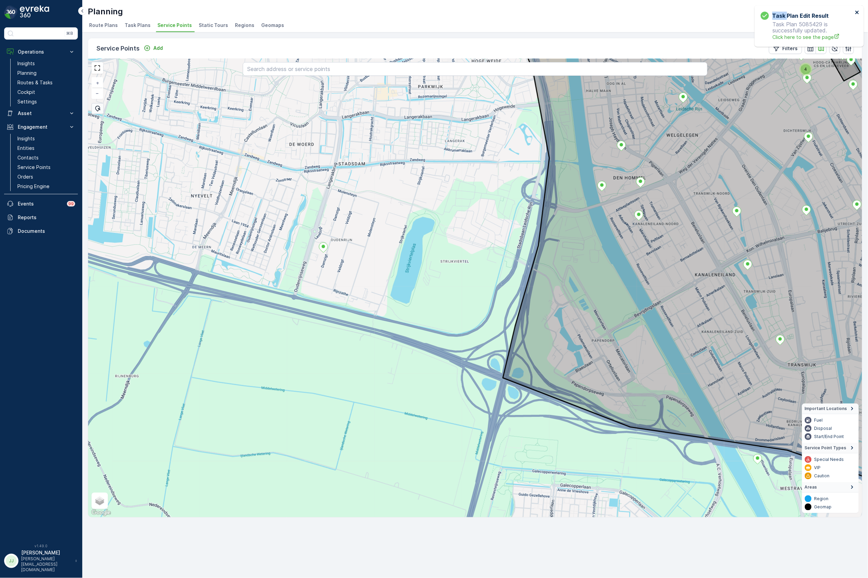
click at [859, 11] on icon "close" at bounding box center [857, 12] width 3 height 3
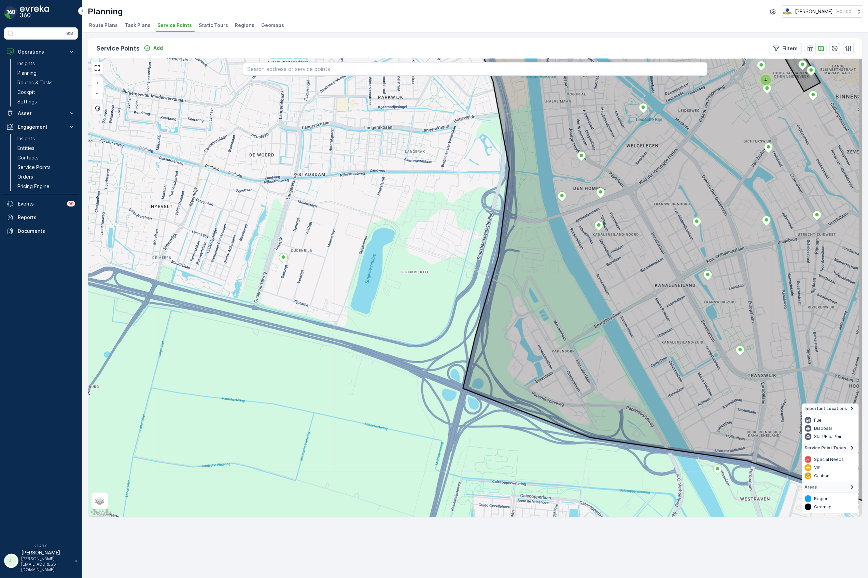
drag, startPoint x: 502, startPoint y: 193, endPoint x: 266, endPoint y: 209, distance: 235.6
click at [266, 209] on div "4 + − Satellite Roadmap Terrain Hybrid Leaflet Keyboard shortcuts Map Data Map …" at bounding box center [475, 288] width 775 height 459
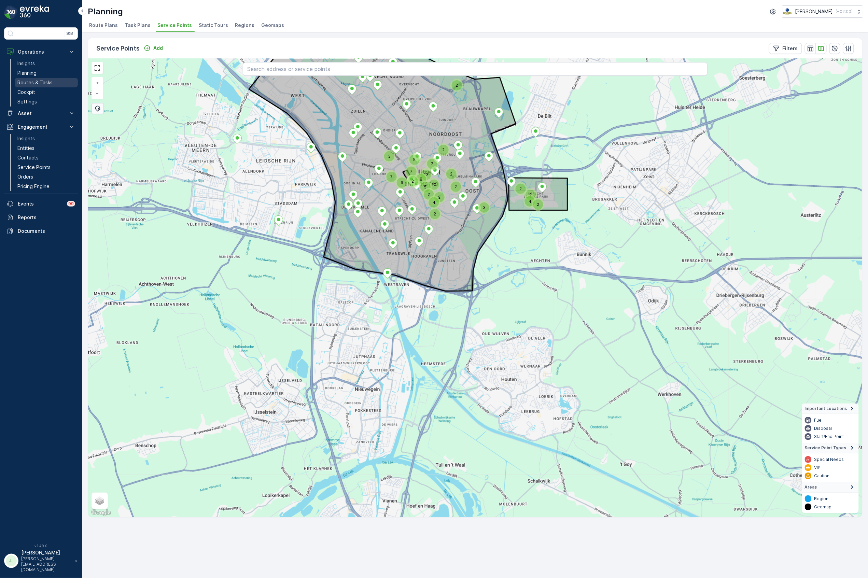
click at [33, 84] on p "Routes & Tasks" at bounding box center [34, 82] width 35 height 7
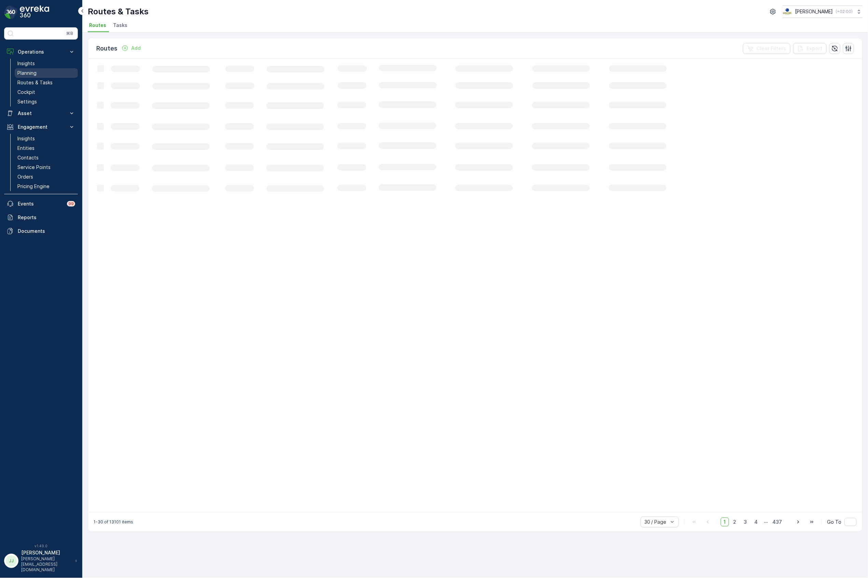
click at [40, 73] on link "Planning" at bounding box center [46, 73] width 63 height 10
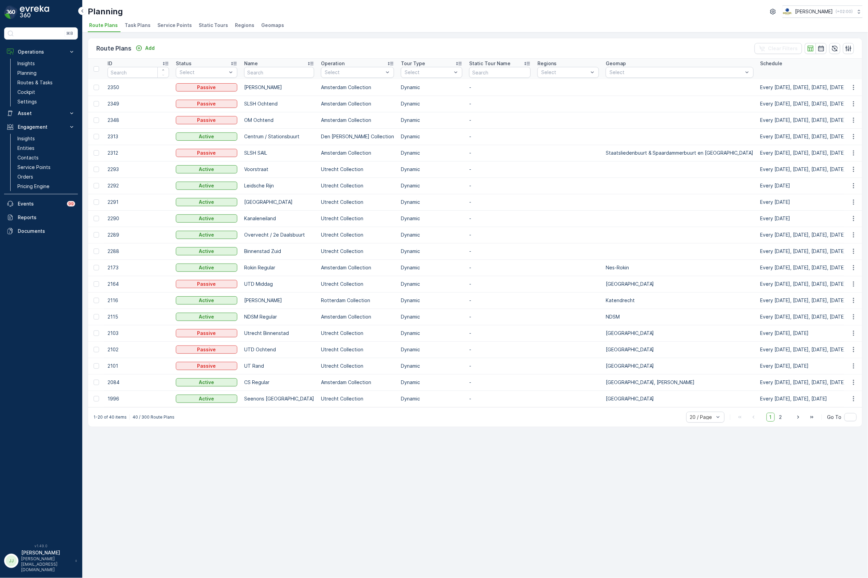
click at [134, 26] on span "Task Plans" at bounding box center [138, 25] width 26 height 7
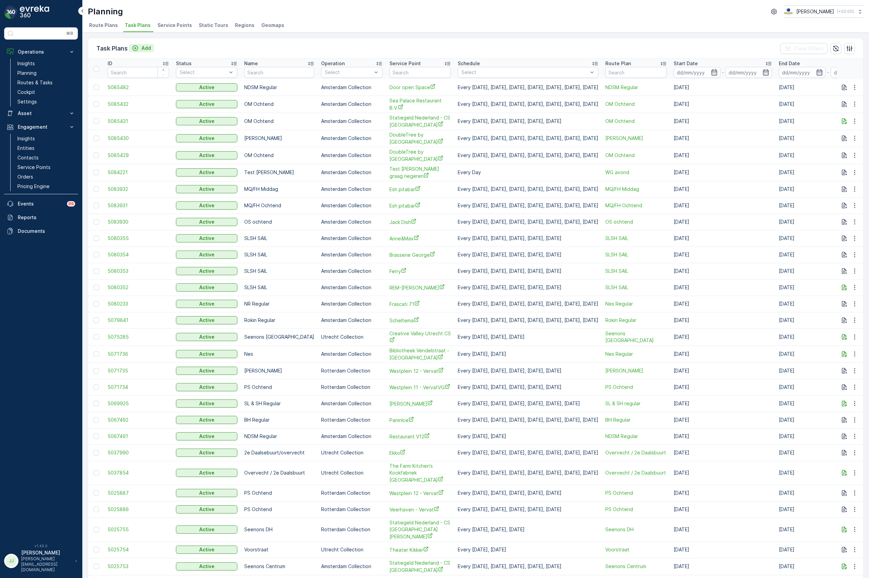
click at [144, 51] on p "Add" at bounding box center [146, 48] width 10 height 7
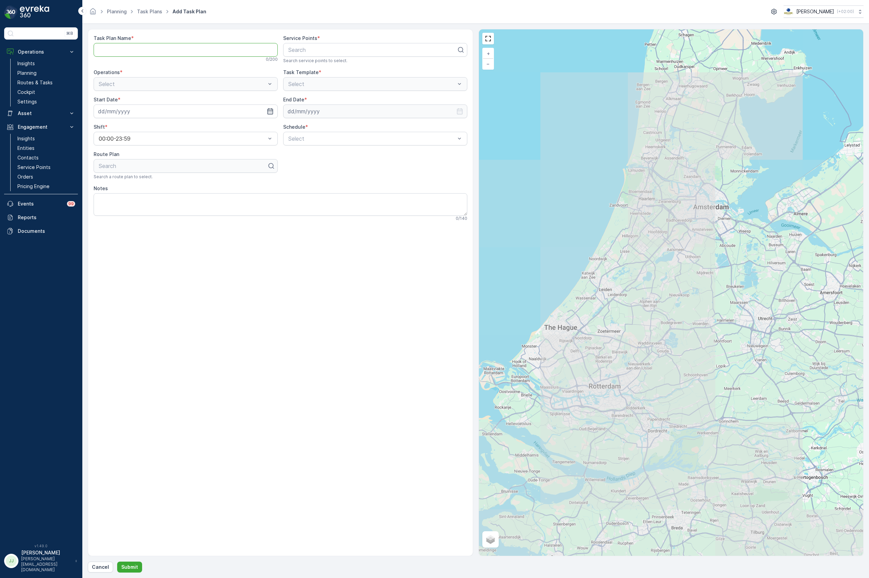
click at [133, 51] on Name "Task Plan Name" at bounding box center [186, 50] width 184 height 14
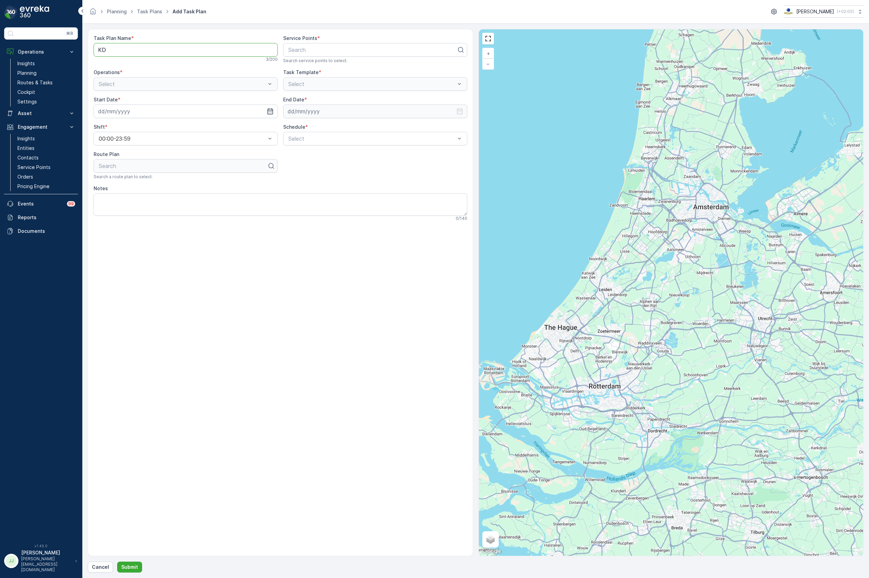
type Name "KD"
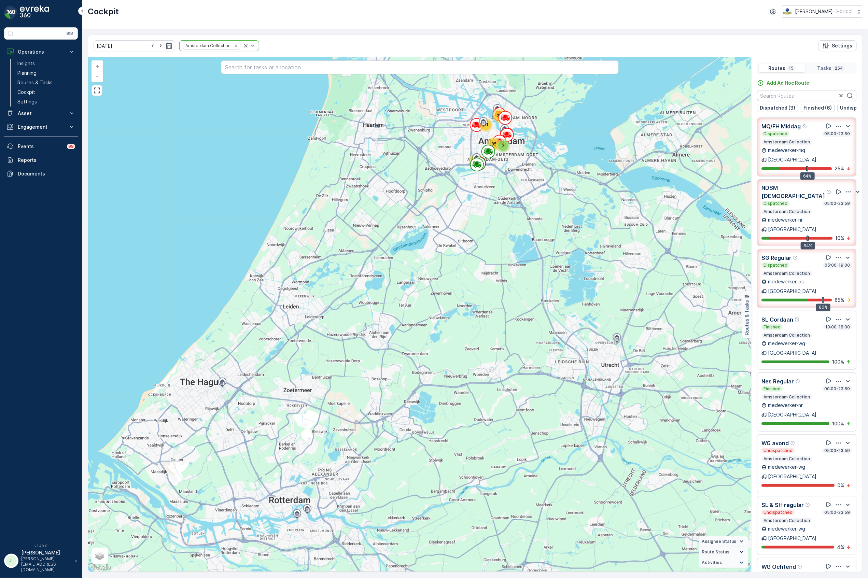
scroll to position [279, 0]
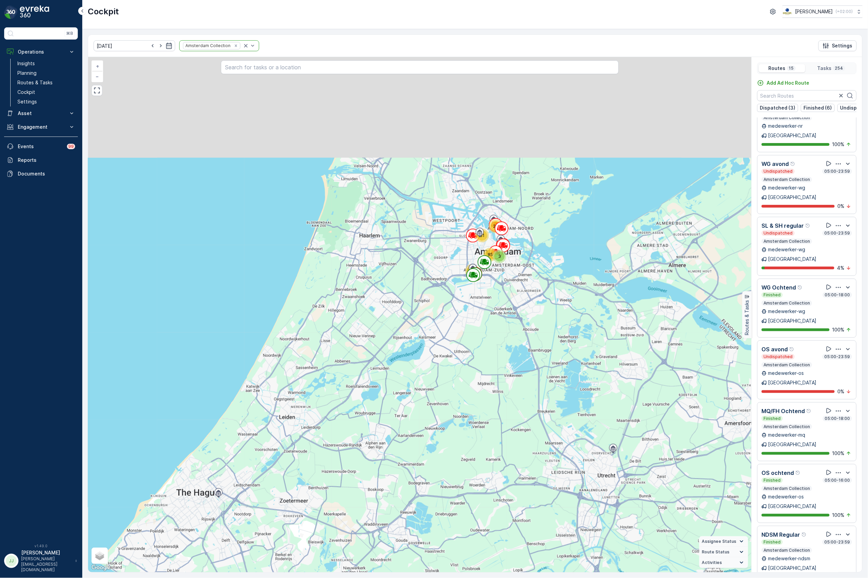
drag, startPoint x: 501, startPoint y: 225, endPoint x: 492, endPoint y: 372, distance: 147.1
click at [494, 378] on div "3 81 23 85 62 + − Satellite Roadmap Terrain Hybrid Leaflet Keyboard shortcuts M…" at bounding box center [420, 315] width 664 height 516
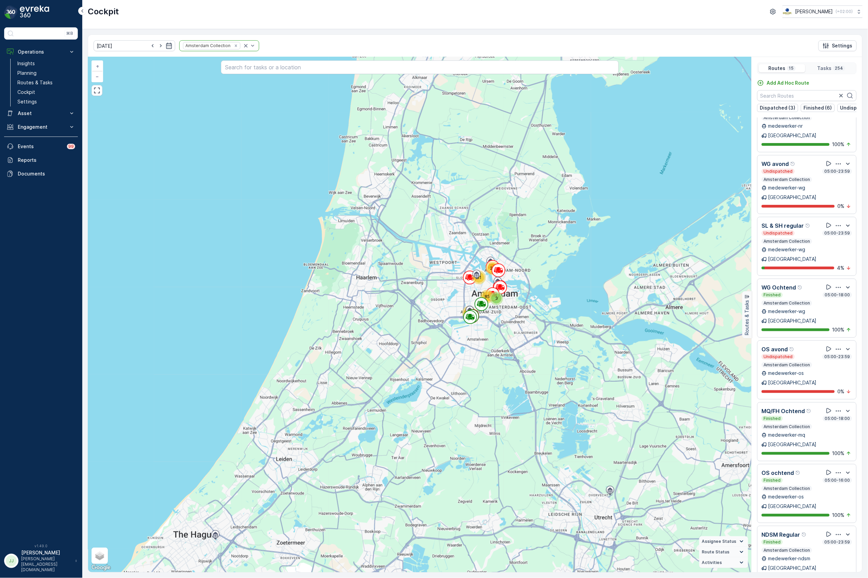
drag, startPoint x: 434, startPoint y: 299, endPoint x: 394, endPoint y: 365, distance: 77.2
click at [394, 365] on div "3 81 23 85 62 + − Satellite Roadmap Terrain Hybrid Leaflet Keyboard shortcuts M…" at bounding box center [420, 315] width 664 height 516
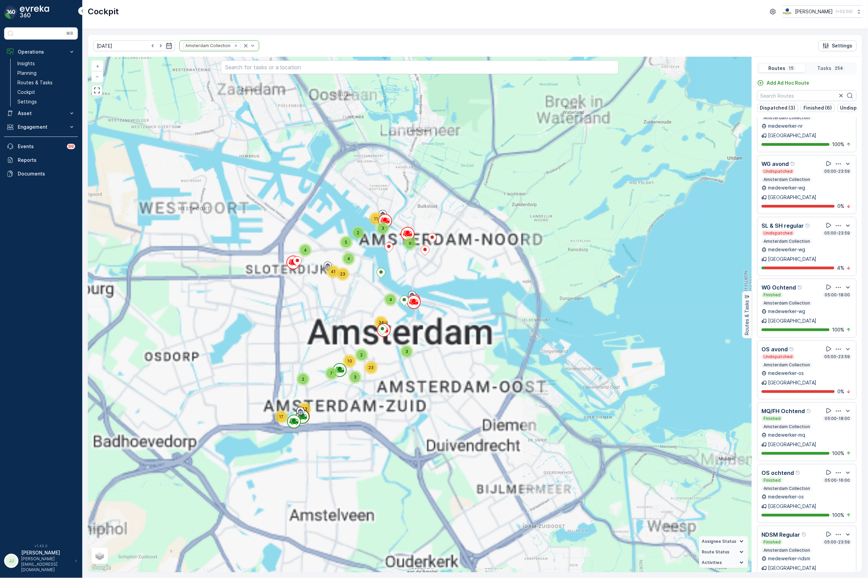
drag, startPoint x: 450, startPoint y: 372, endPoint x: 468, endPoint y: 386, distance: 22.2
click at [468, 386] on div "4 34 2 7 3 23 10 2 17 43 3 6 3 11 4 2 5 4 23 41 + − Satellite Roadmap Terrain H…" at bounding box center [420, 315] width 664 height 516
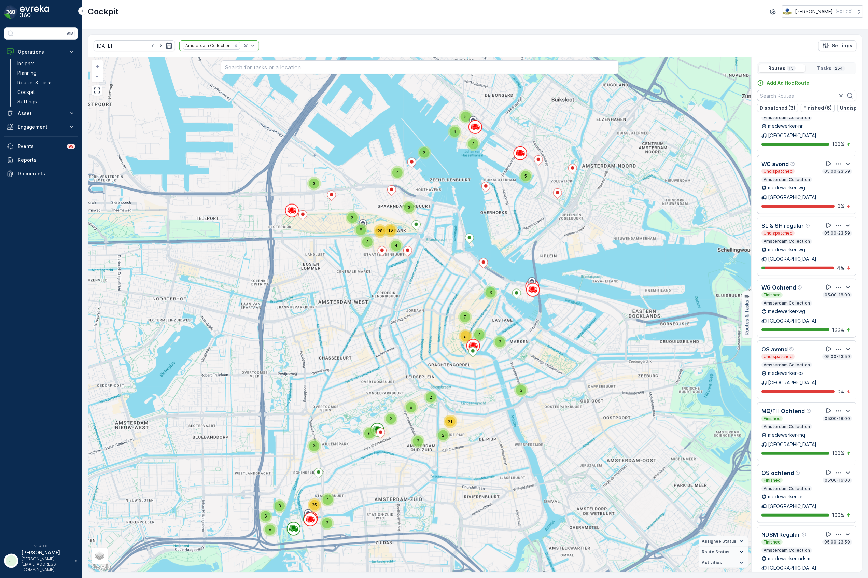
drag, startPoint x: 357, startPoint y: 323, endPoint x: 403, endPoint y: 315, distance: 47.4
click at [403, 315] on div "3 3 7 3 21 2 6 3 2 21 2 8 2 3 6 8 4 3 35 3 5 3 6 5 3 2 4 3 4 16 2 3 8 28 + − Sa…" at bounding box center [420, 315] width 664 height 516
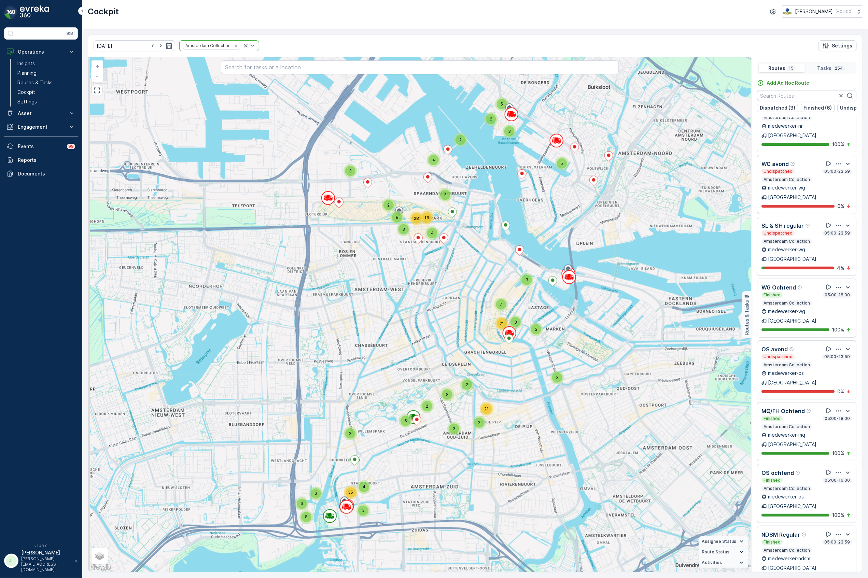
drag, startPoint x: 403, startPoint y: 333, endPoint x: 432, endPoint y: 326, distance: 29.7
click at [432, 326] on div "3 3 7 3 21 2 6 3 2 21 2 8 2 3 6 8 4 3 35 3 5 3 6 5 3 2 4 3 4 16 2 3 8 28 + − Sa…" at bounding box center [420, 315] width 664 height 516
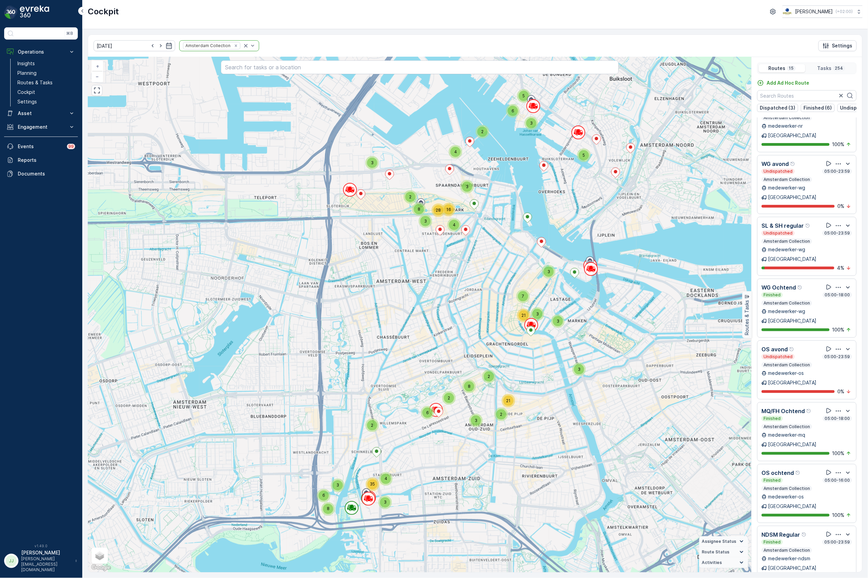
drag, startPoint x: 508, startPoint y: 284, endPoint x: 403, endPoint y: 323, distance: 111.8
click at [403, 323] on div "3 3 7 3 21 2 6 3 2 21 2 8 2 3 6 8 4 3 35 3 5 3 6 5 3 2 4 3 4 16 2 3 8 28 + − Sa…" at bounding box center [420, 315] width 664 height 516
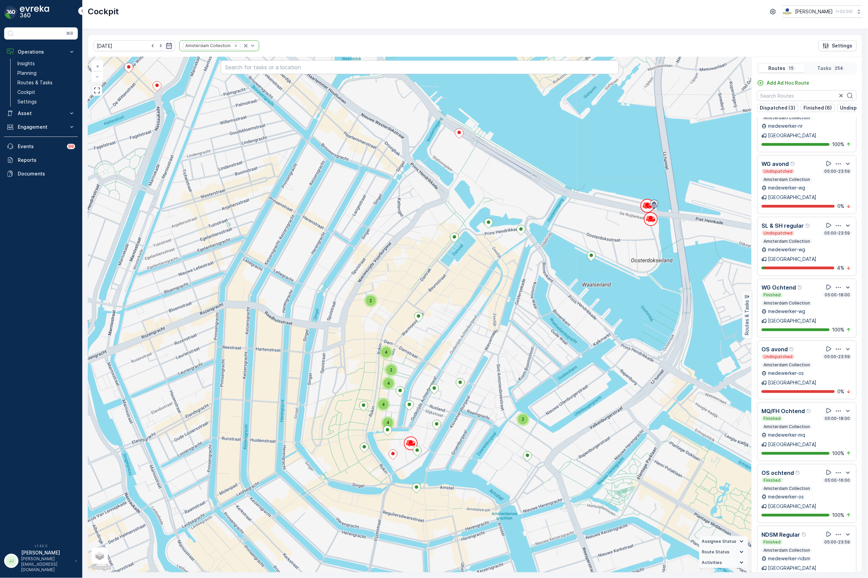
click at [331, 337] on div "2 4 2 2 4 4 4 3 2 2 3 2 5 6 2 2 3 2 2 4 2 4 4 2 4 3 3 2 3 2 3 10 2 2 2 2 4 2 2 …" at bounding box center [420, 315] width 664 height 516
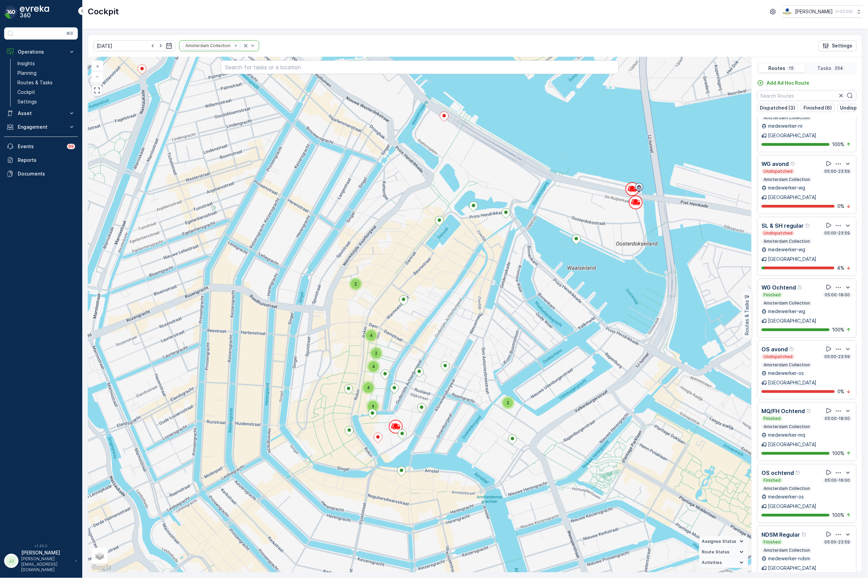
click at [373, 368] on span "4" at bounding box center [373, 366] width 3 height 5
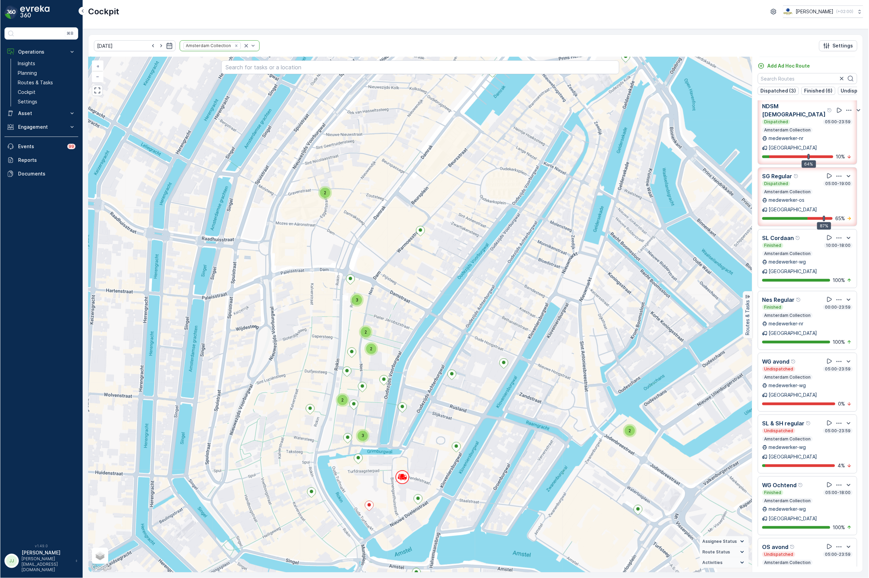
scroll to position [0, 0]
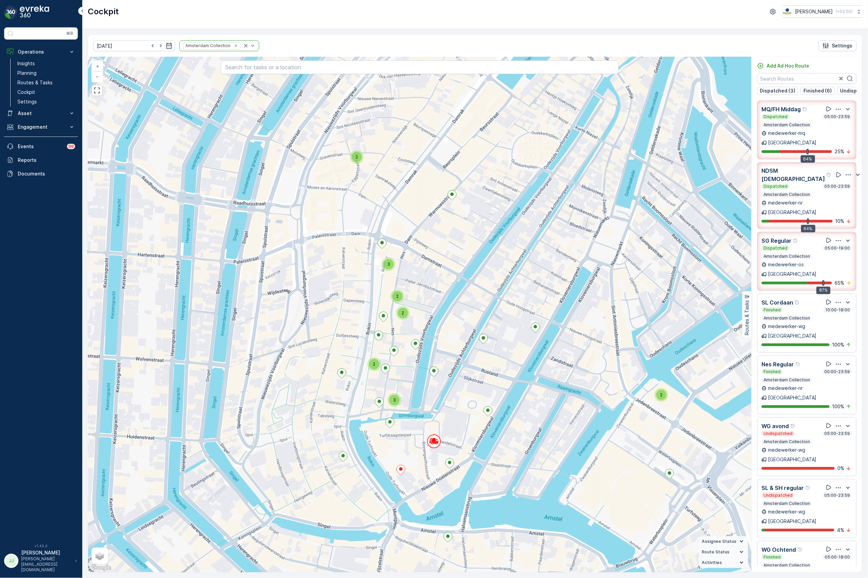
drag, startPoint x: 455, startPoint y: 312, endPoint x: 458, endPoint y: 309, distance: 4.1
click at [458, 309] on div "2 3 2 2 2 2 3 3 2 2 2 2 4 2 4 2 2 3 2 4 2 4 2 3 3 2 2 2 2 2 10 2 2 2 3 2 2 2 4 …" at bounding box center [420, 315] width 664 height 516
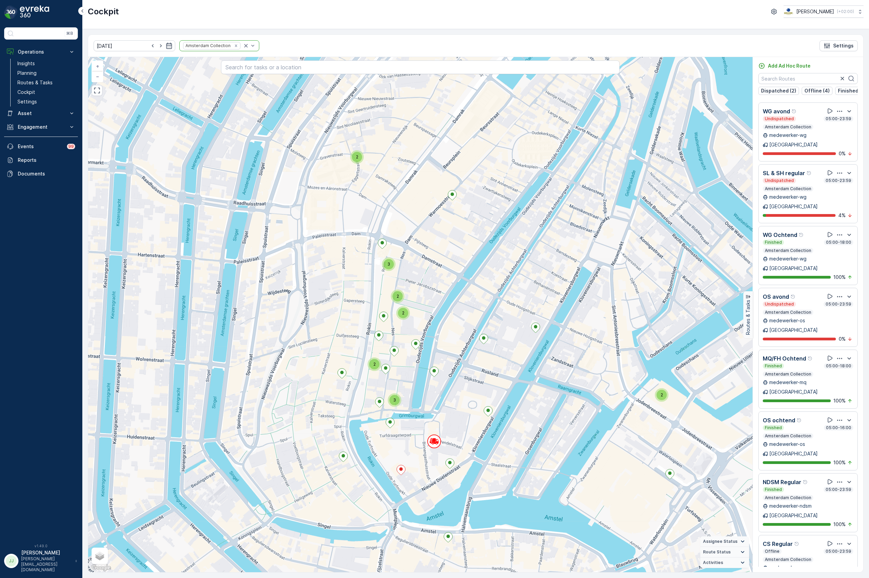
scroll to position [325, 0]
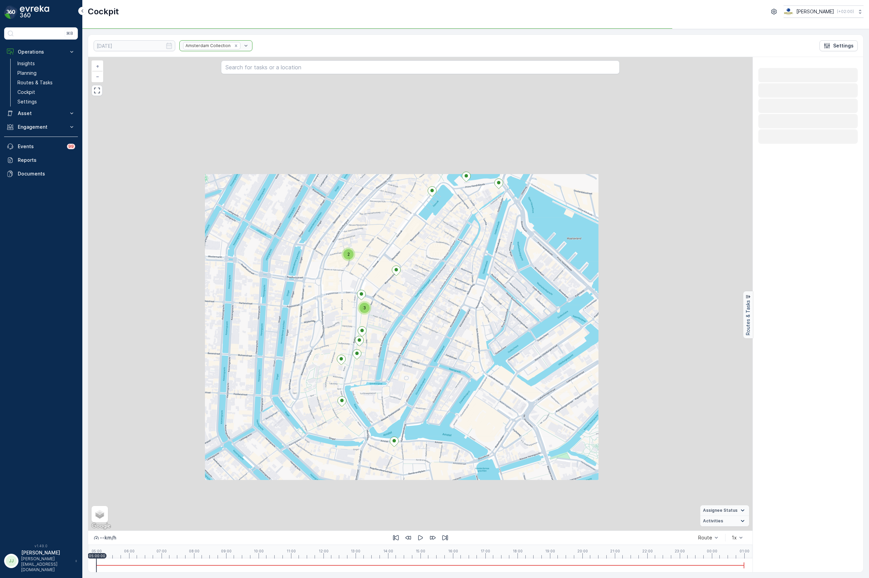
scroll to position [0, 0]
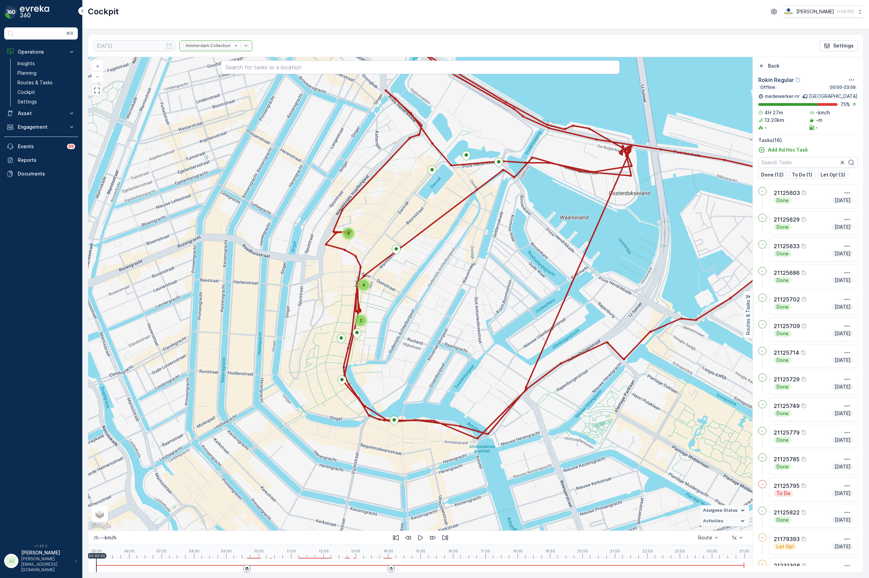
click at [366, 286] on div "4" at bounding box center [364, 285] width 10 height 10
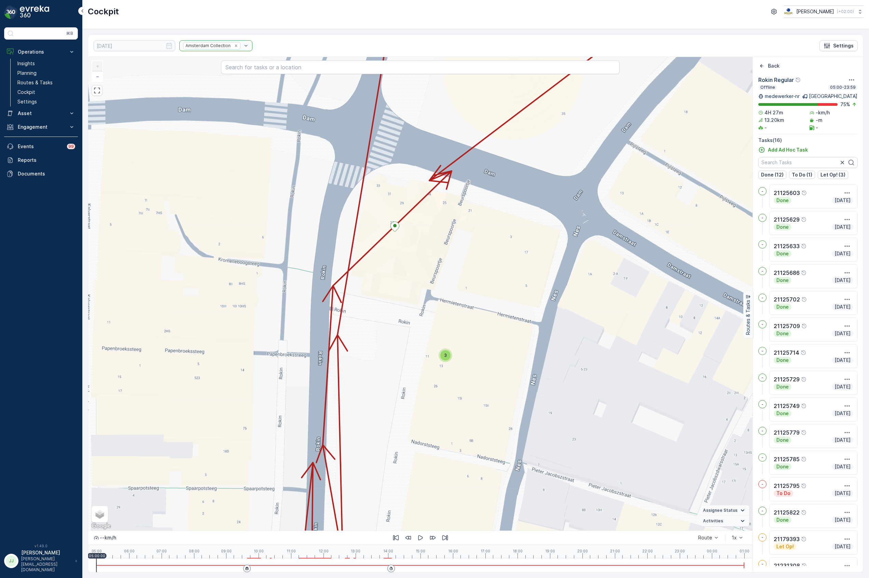
click at [452, 361] on div "2 3 + − Satellite Roadmap Terrain Hybrid Leaflet Keyboard shortcuts Map Data Ma…" at bounding box center [420, 294] width 664 height 474
click at [447, 354] on span "3" at bounding box center [445, 355] width 3 height 5
